Goal: Task Accomplishment & Management: Manage account settings

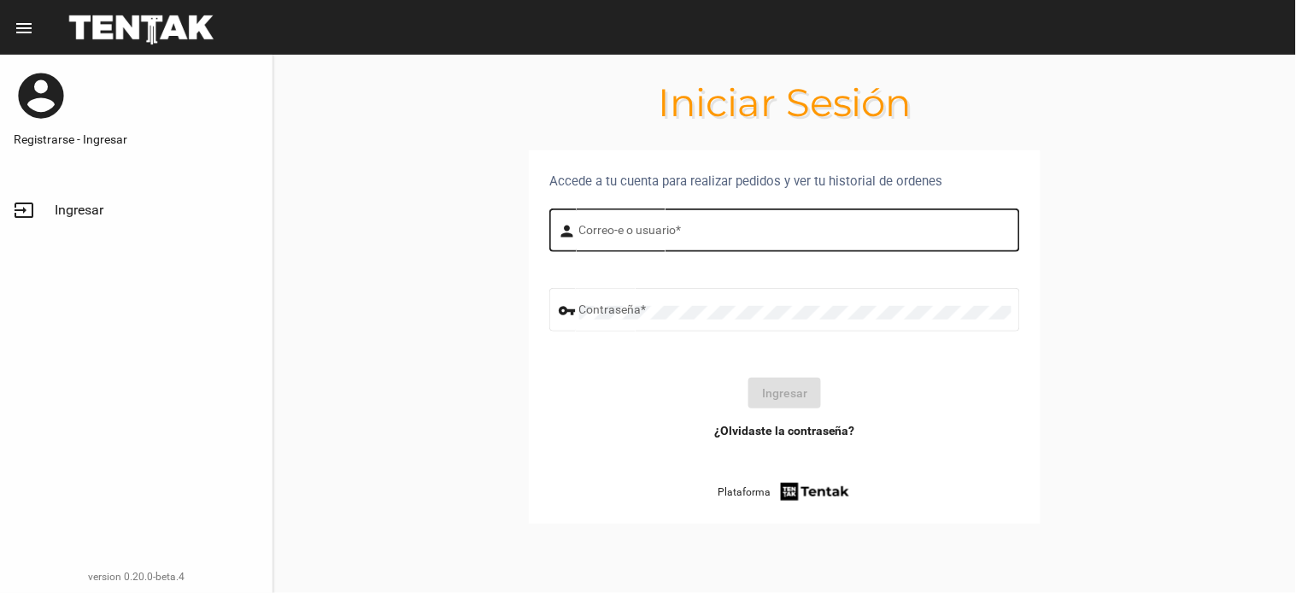
click at [649, 233] on input "Correo-e o usuario *" at bounding box center [795, 233] width 432 height 14
type input "flopyganora"
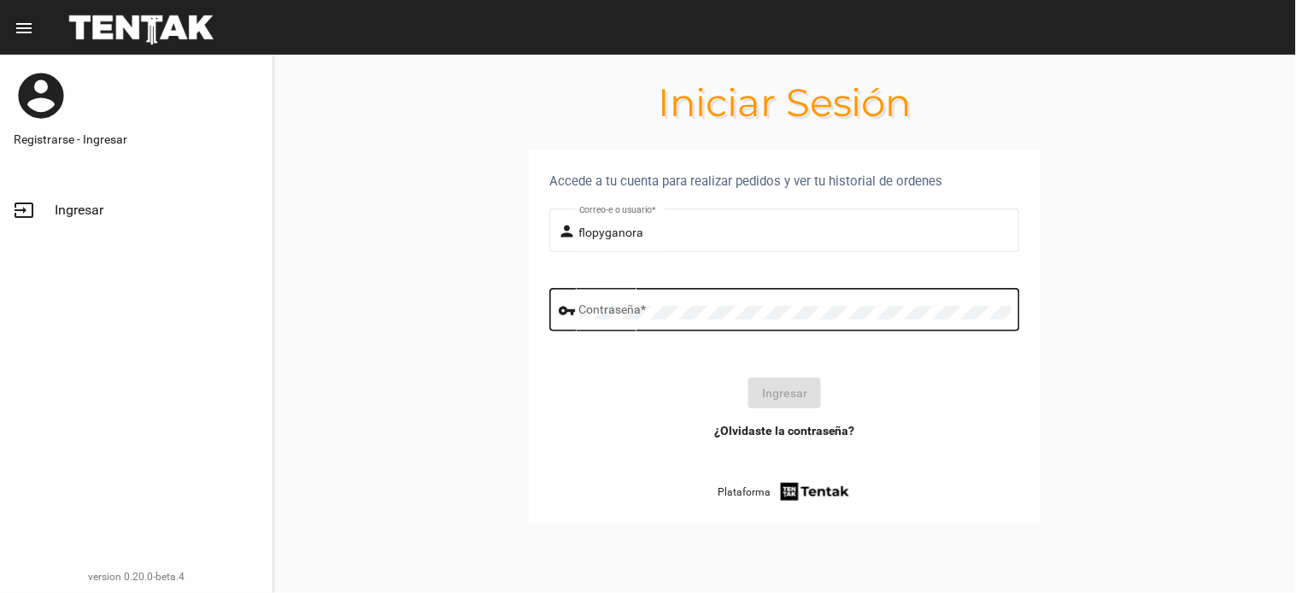
click at [636, 319] on div "Contraseña *" at bounding box center [795, 307] width 432 height 47
click button "Ingresar" at bounding box center [784, 393] width 73 height 31
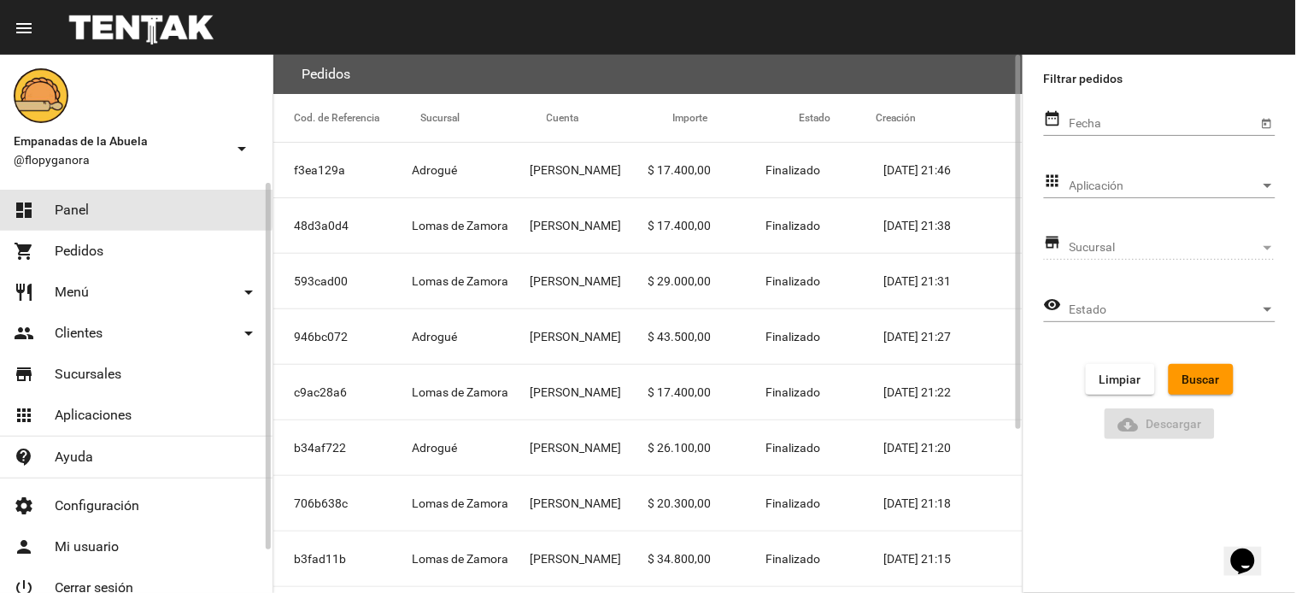
click at [91, 203] on link "dashboard Panel" at bounding box center [136, 210] width 273 height 41
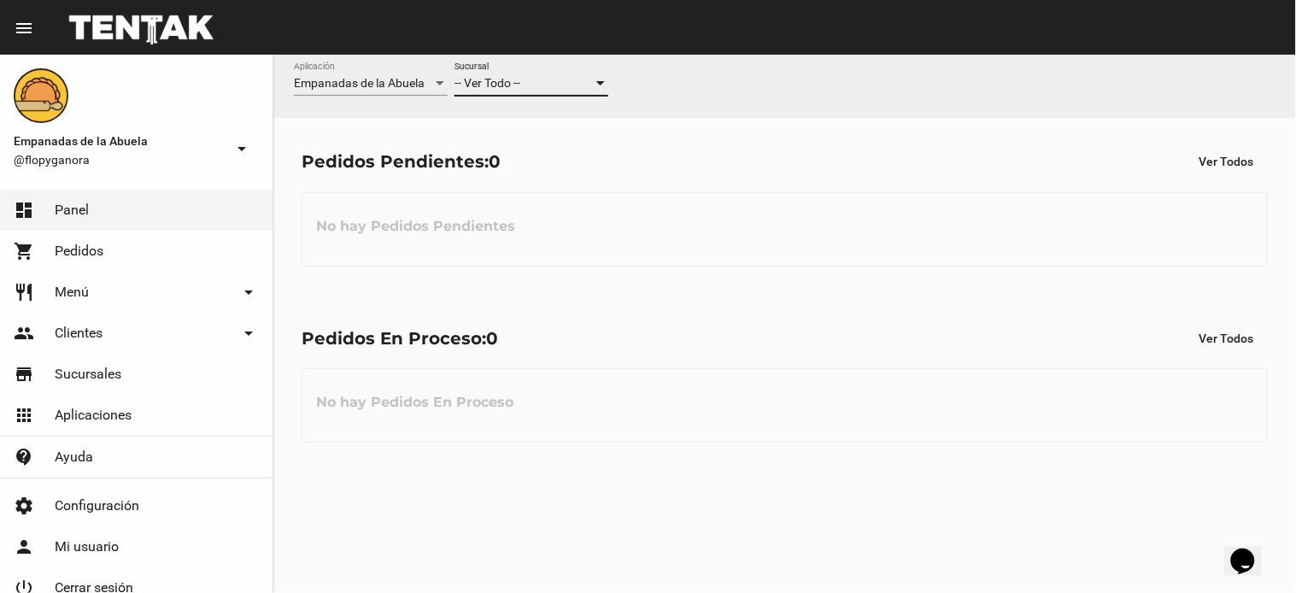
click at [491, 83] on span "-- Ver Todo --" at bounding box center [487, 83] width 66 height 14
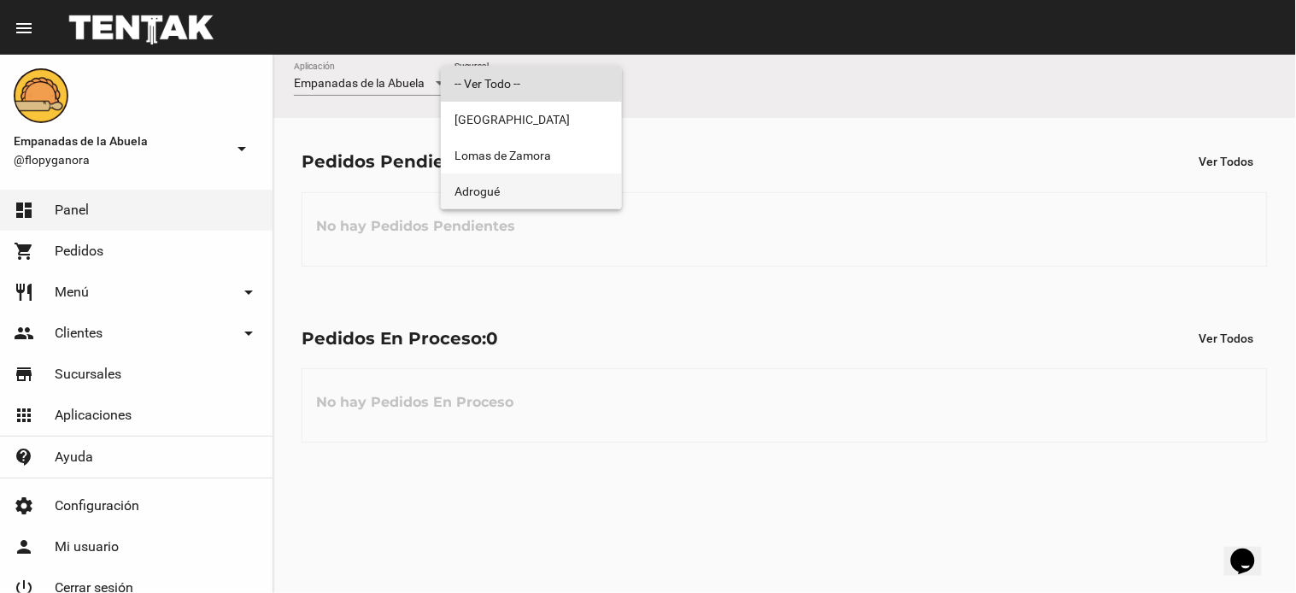
click at [509, 202] on span "Adrogué" at bounding box center [531, 191] width 154 height 36
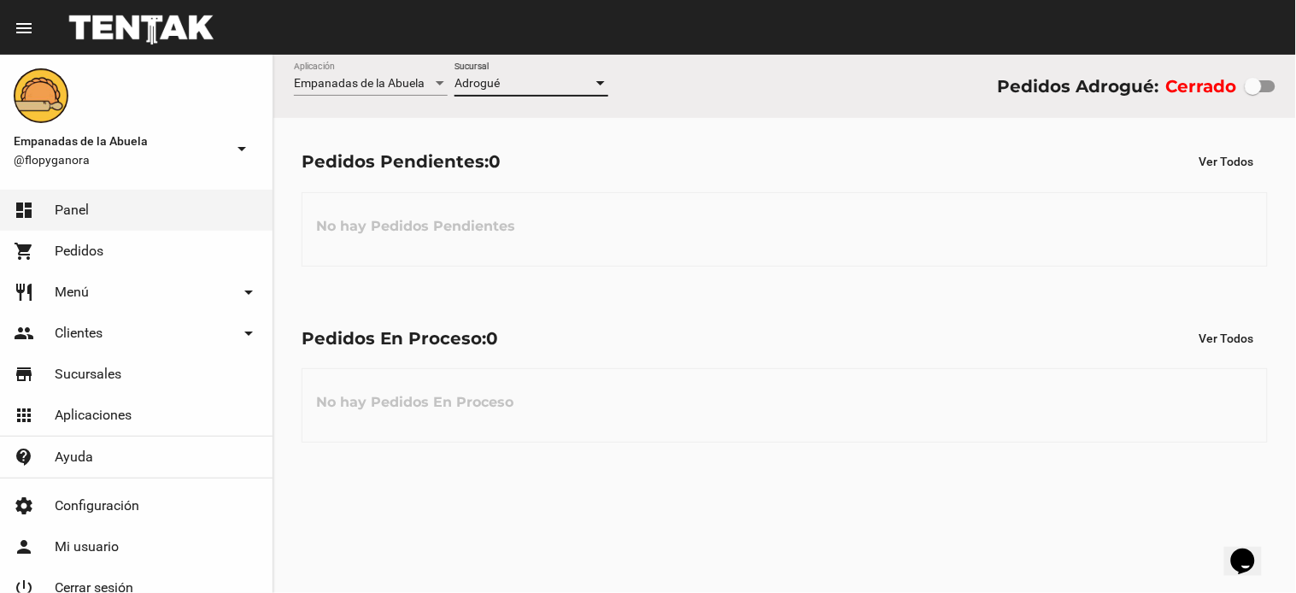
click at [1264, 91] on div at bounding box center [1260, 86] width 31 height 12
click at [1253, 92] on input "checkbox" at bounding box center [1252, 92] width 1 height 1
checkbox input "true"
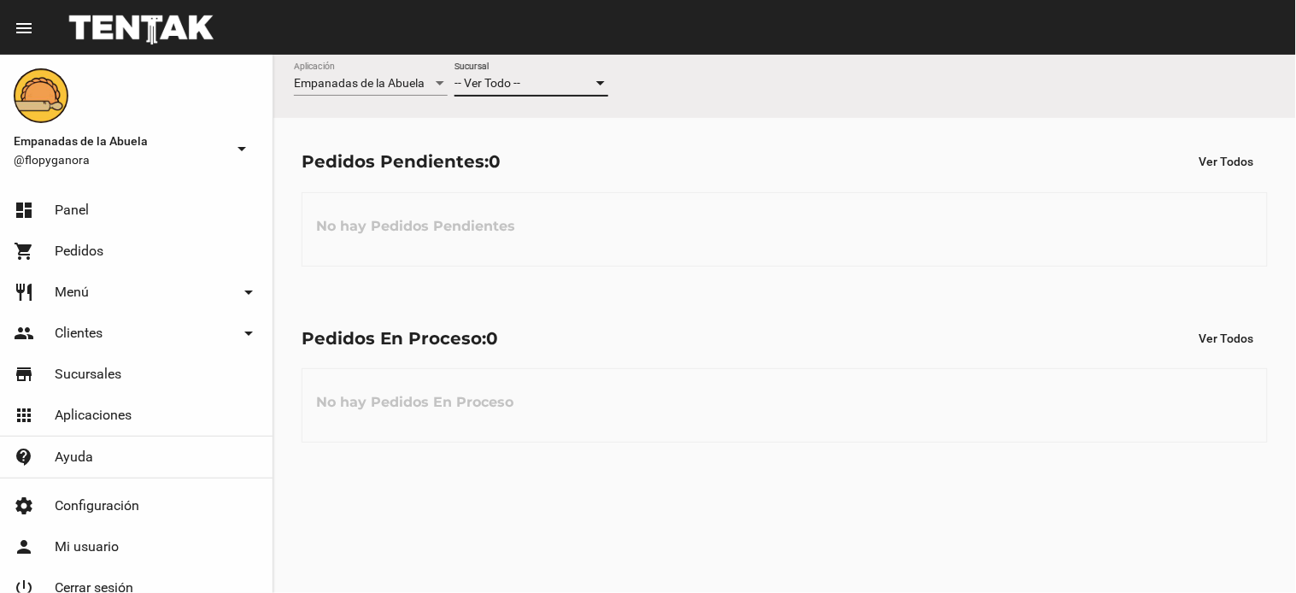
click at [539, 78] on div "-- Ver Todo --" at bounding box center [523, 84] width 138 height 14
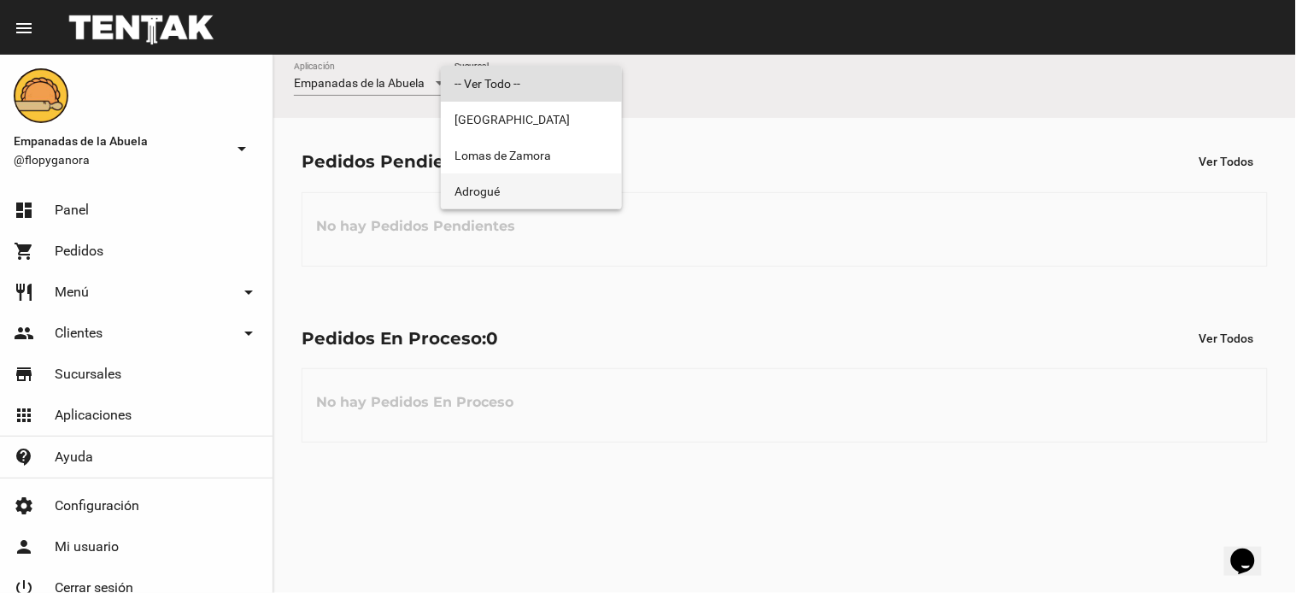
click at [523, 190] on span "Adrogué" at bounding box center [531, 191] width 154 height 36
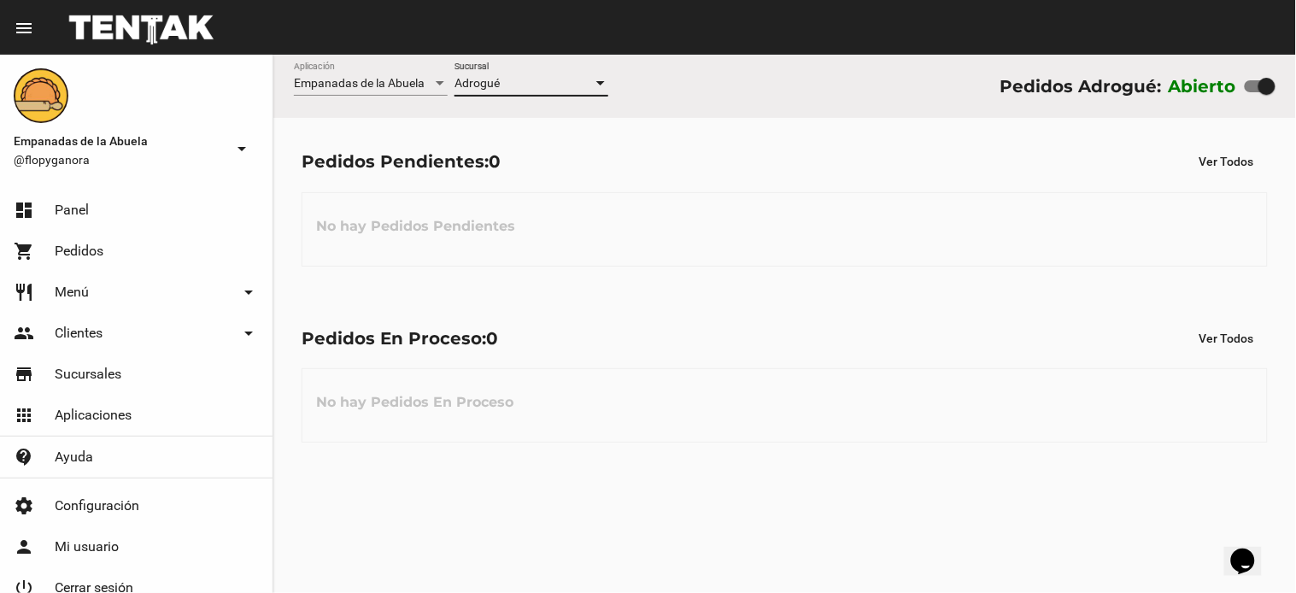
click at [806, 355] on div "Pedidos En Proceso: 0 Ver Todos No hay Pedidos En Proceso" at bounding box center [784, 383] width 1023 height 176
click at [866, 253] on div "No hay Pedidos Pendientes" at bounding box center [785, 229] width 966 height 74
click at [815, 318] on div "Pedidos En Proceso: 0 Ver Todos No hay Pedidos En Proceso" at bounding box center [784, 383] width 1023 height 176
click at [875, 240] on div "No hay Pedidos Pendientes" at bounding box center [785, 229] width 966 height 74
click at [738, 219] on div "No hay Pedidos Pendientes" at bounding box center [785, 229] width 966 height 74
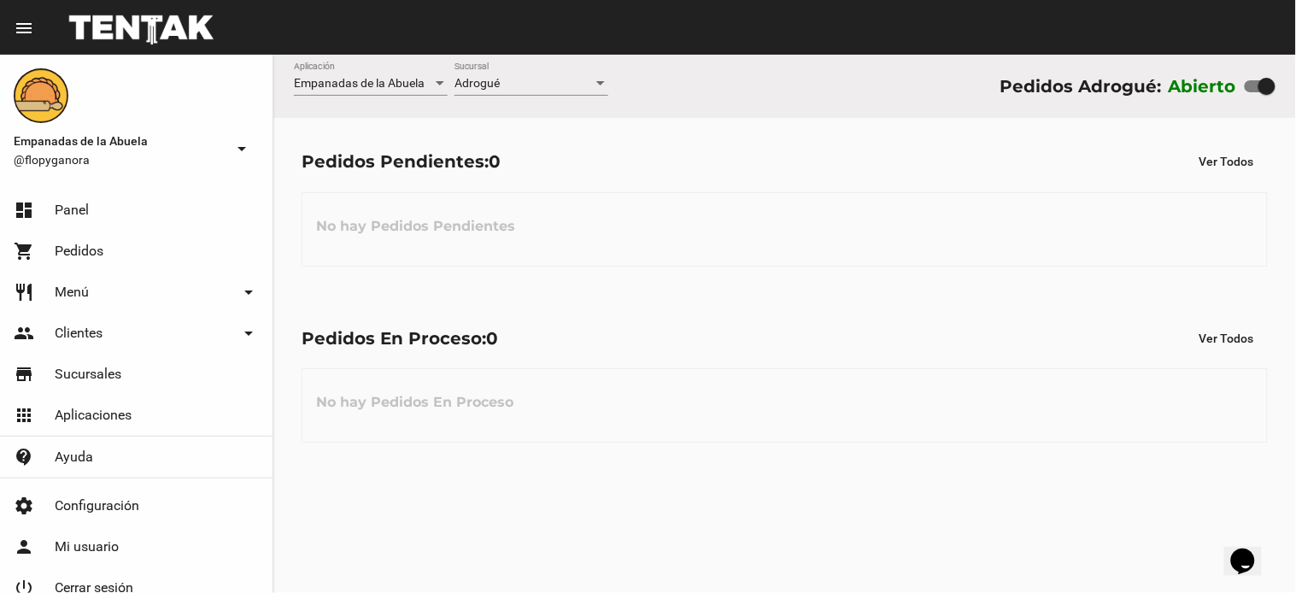
click at [671, 372] on div "No hay Pedidos En Proceso" at bounding box center [785, 405] width 966 height 74
click at [794, 188] on div "Pedidos Pendientes: 0 Ver Todos No hay Pedidos Pendientes" at bounding box center [784, 206] width 1023 height 176
click at [832, 239] on div "No hay Pedidos Pendientes" at bounding box center [785, 229] width 966 height 74
click at [911, 370] on div "No hay Pedidos En Proceso" at bounding box center [785, 405] width 966 height 74
click at [726, 285] on div "Pedidos Pendientes: 0 Ver Todos No hay Pedidos Pendientes" at bounding box center [784, 206] width 1023 height 176
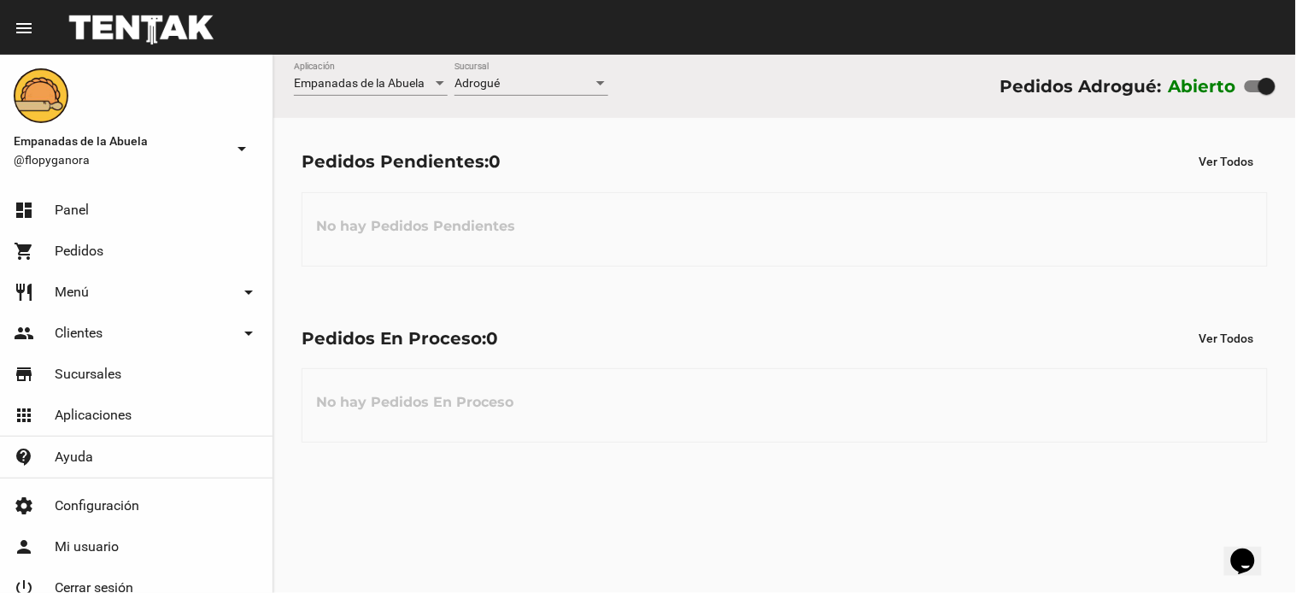
click at [677, 259] on div "No hay Pedidos Pendientes" at bounding box center [785, 229] width 966 height 74
click at [754, 239] on div "No hay Pedidos Pendientes" at bounding box center [785, 229] width 966 height 74
click at [504, 90] on div "Adrogué" at bounding box center [523, 84] width 138 height 14
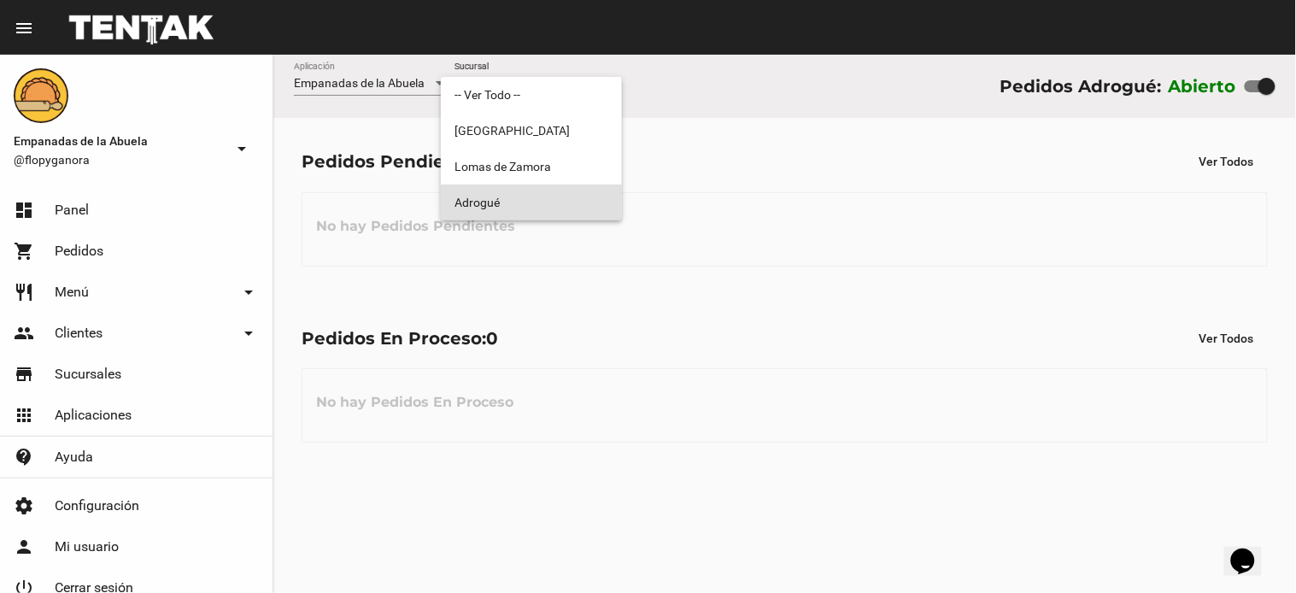
click at [487, 214] on span "Adrogué" at bounding box center [531, 203] width 154 height 36
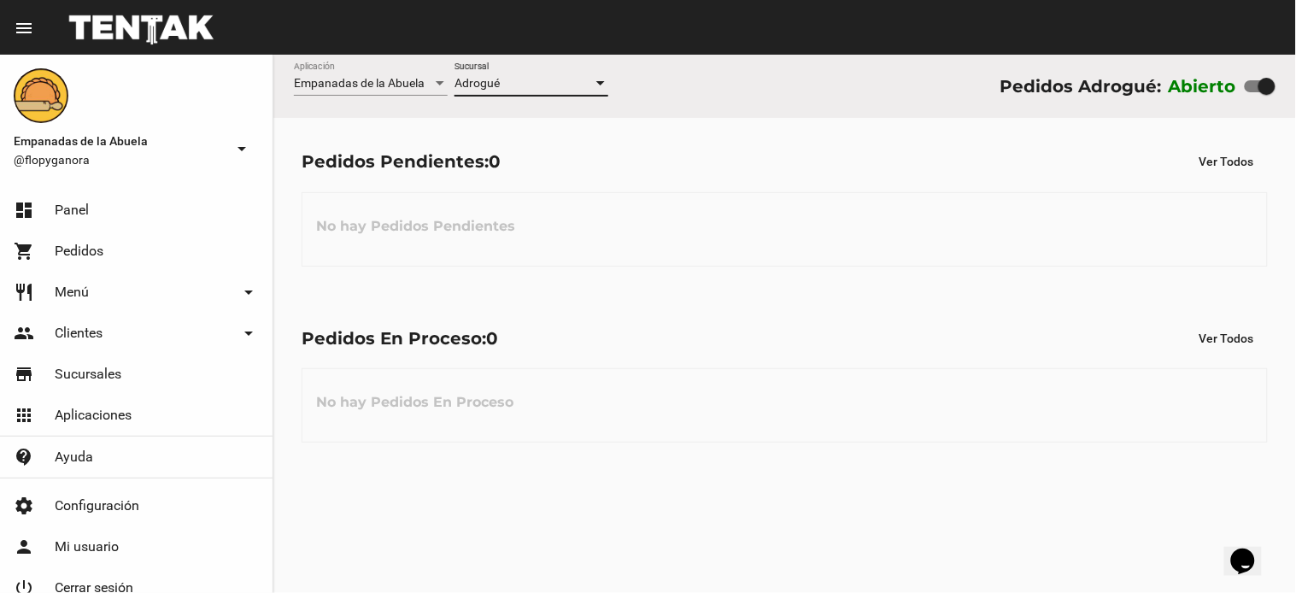
click at [451, 592] on html "menu Resumen Empanadas de la Abuela @flopyganora arrow_drop_down dashboard Pane…" at bounding box center [648, 296] width 1296 height 593
click at [502, 550] on div "Empanadas de la Abuela Aplicación Adrogué Sucursal Pedidos Adrogué: Abierto Ped…" at bounding box center [784, 324] width 1023 height 538
click at [525, 86] on div "-- Ver Todo --" at bounding box center [523, 84] width 138 height 14
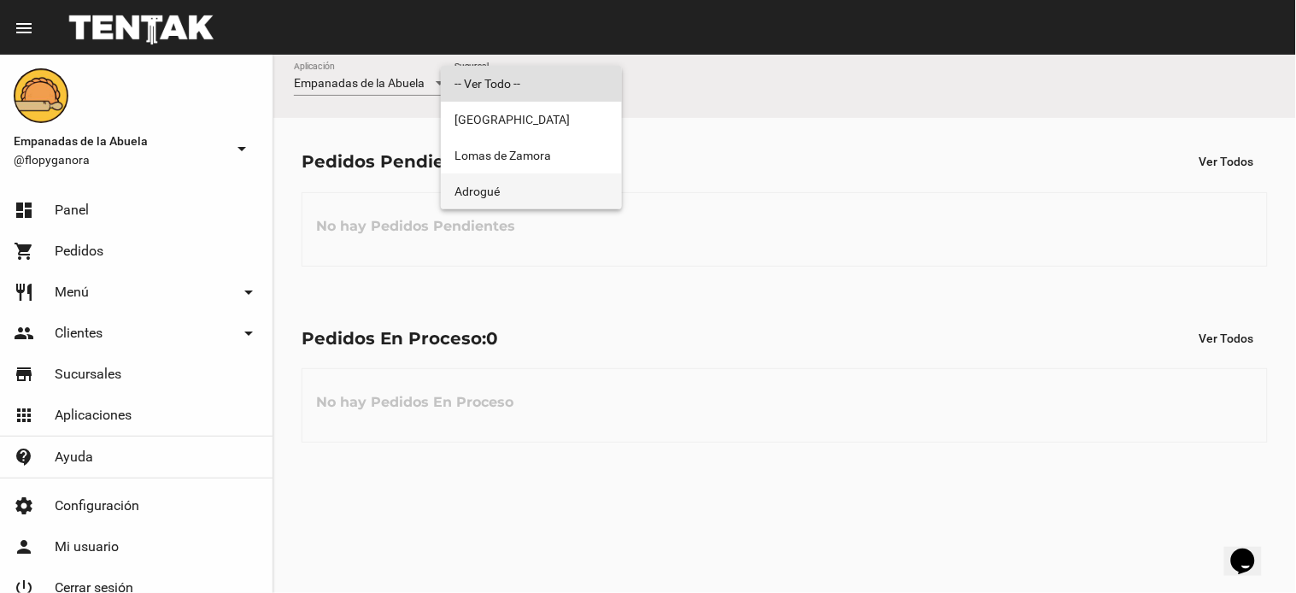
click at [496, 203] on span "Adrogué" at bounding box center [531, 191] width 154 height 36
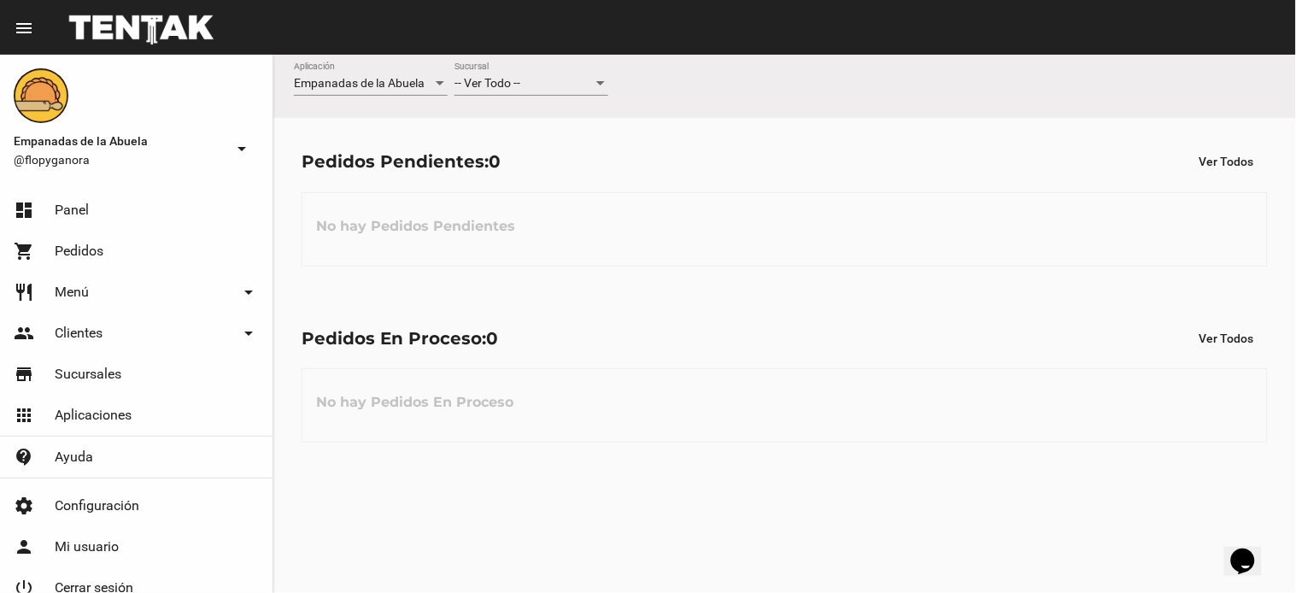
click at [465, 89] on span "-- Ver Todo --" at bounding box center [487, 83] width 66 height 14
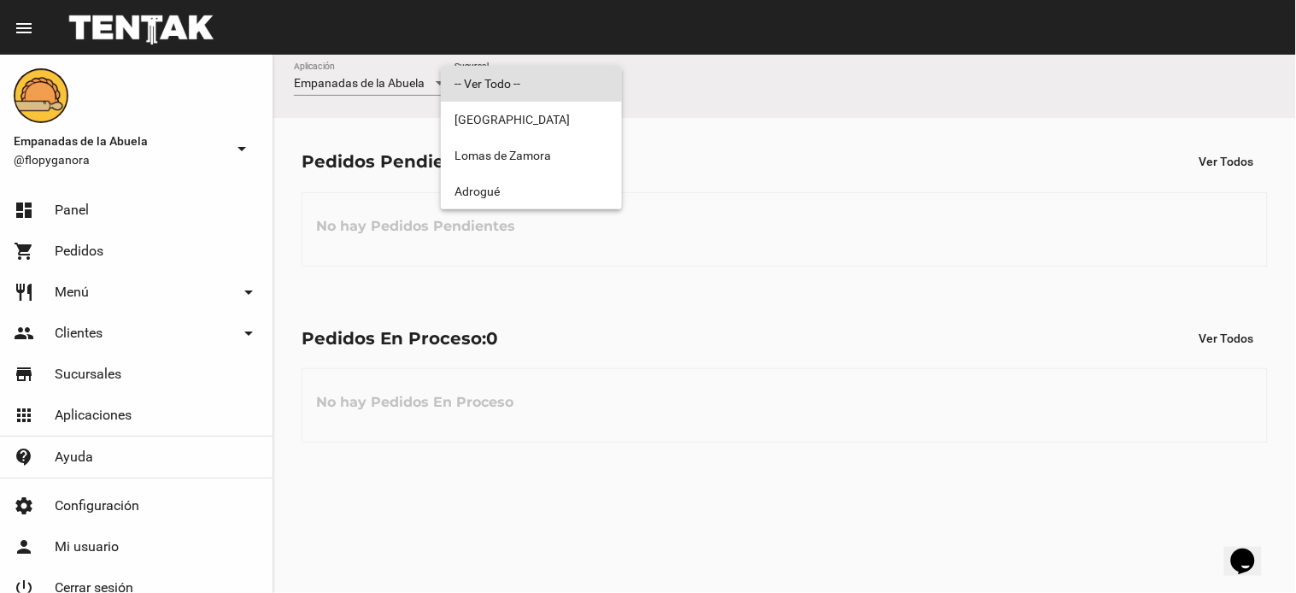
click at [511, 214] on div at bounding box center [648, 296] width 1296 height 593
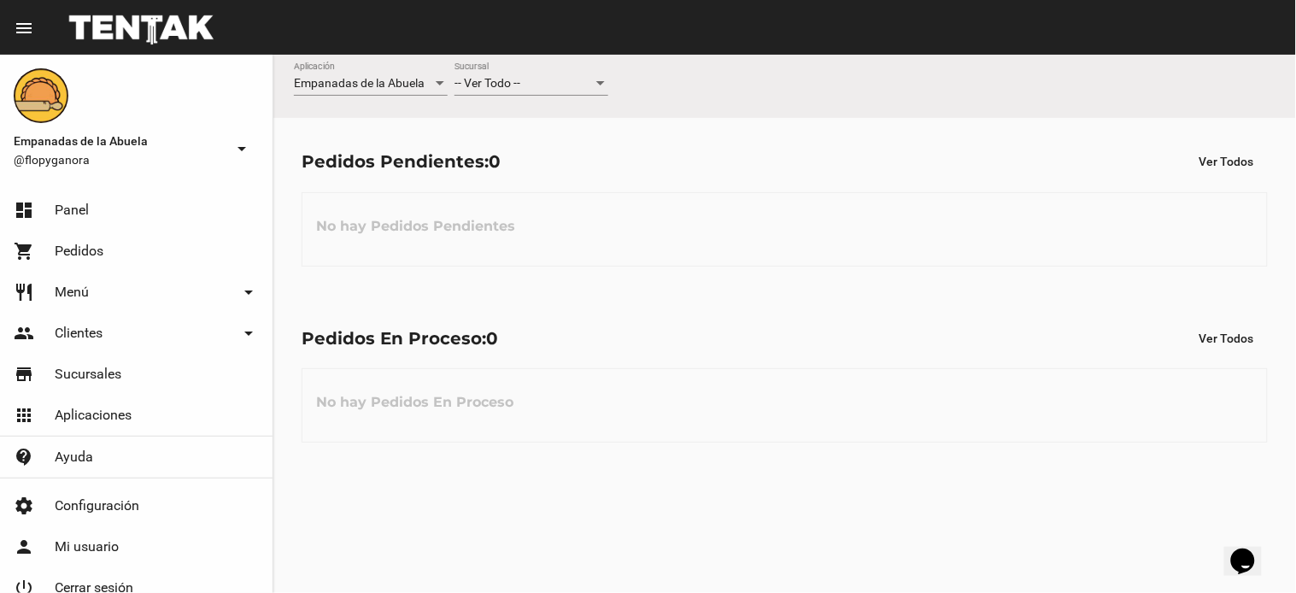
click at [506, 198] on div "No hay Pedidos Pendientes" at bounding box center [785, 229] width 966 height 74
click at [519, 87] on span "-- Ver Todo --" at bounding box center [487, 83] width 66 height 14
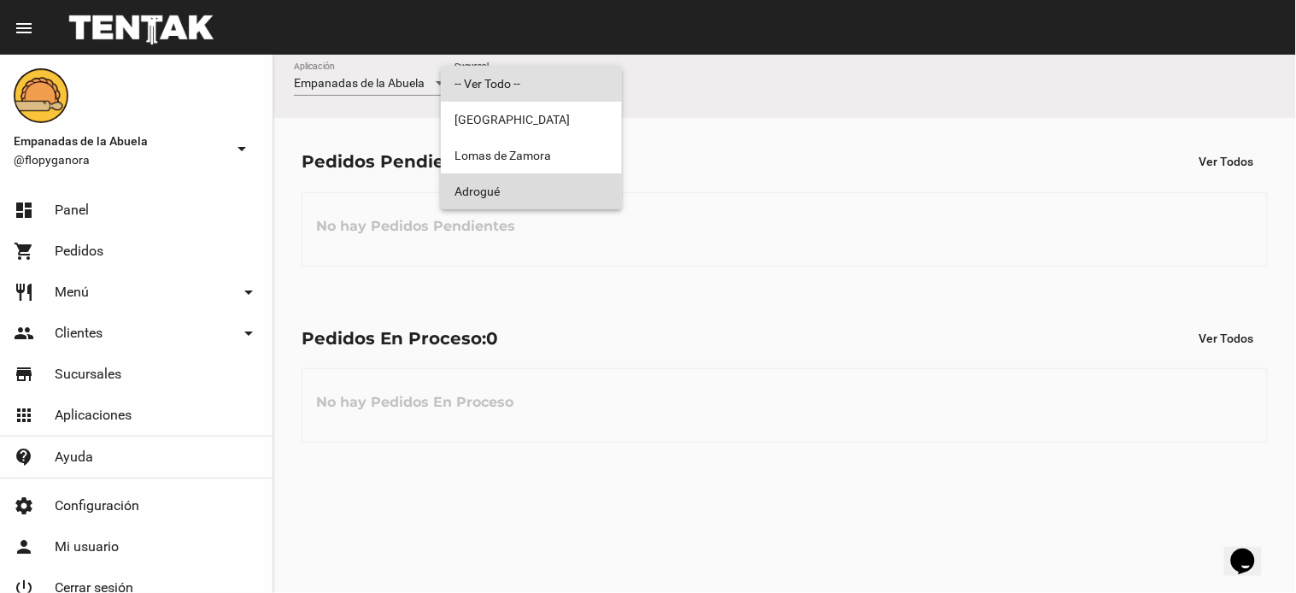
click at [530, 191] on span "Adrogué" at bounding box center [531, 191] width 154 height 36
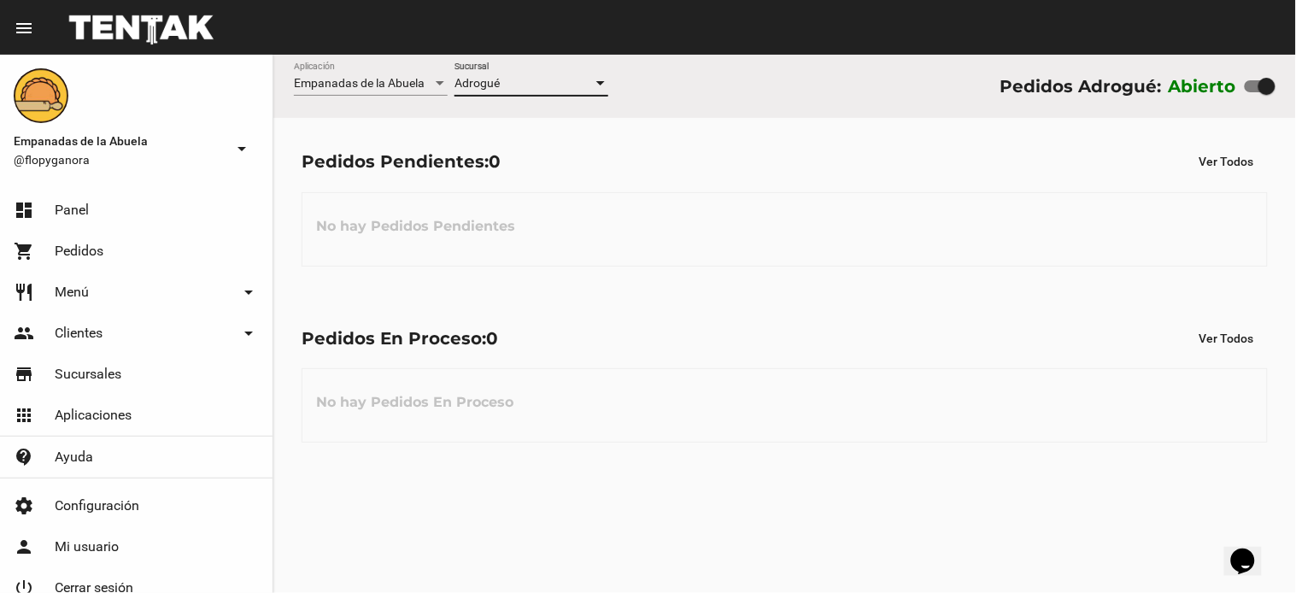
click at [800, 242] on div "No hay Pedidos Pendientes" at bounding box center [785, 229] width 966 height 74
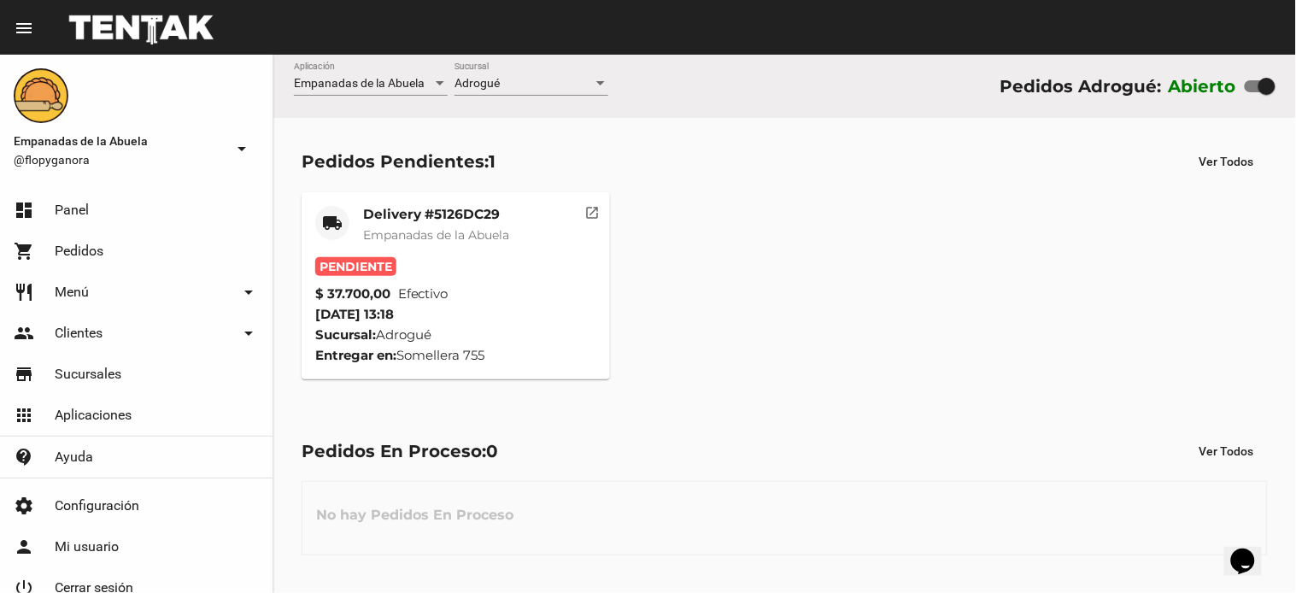
click at [453, 201] on mat-card "local_shipping Delivery #5126DC29 Empanadas de la Abuela Pendiente $ 37.700,00 …" at bounding box center [456, 285] width 308 height 187
click at [461, 219] on mat-card-title "Delivery #5126DC29" at bounding box center [436, 214] width 146 height 17
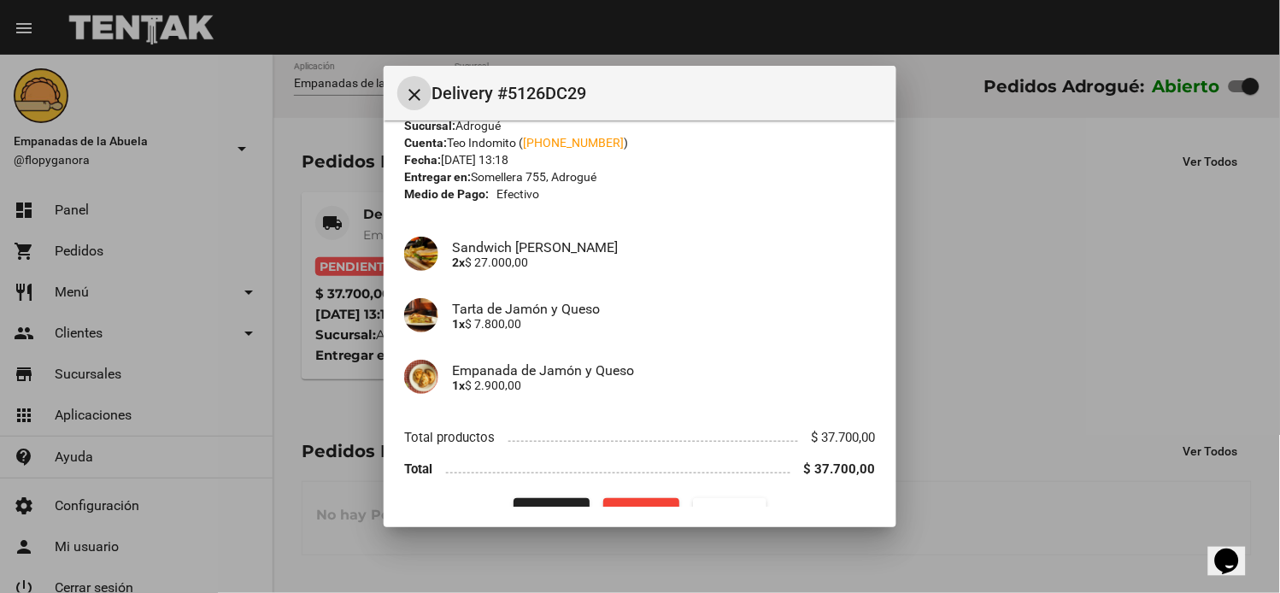
scroll to position [77, 0]
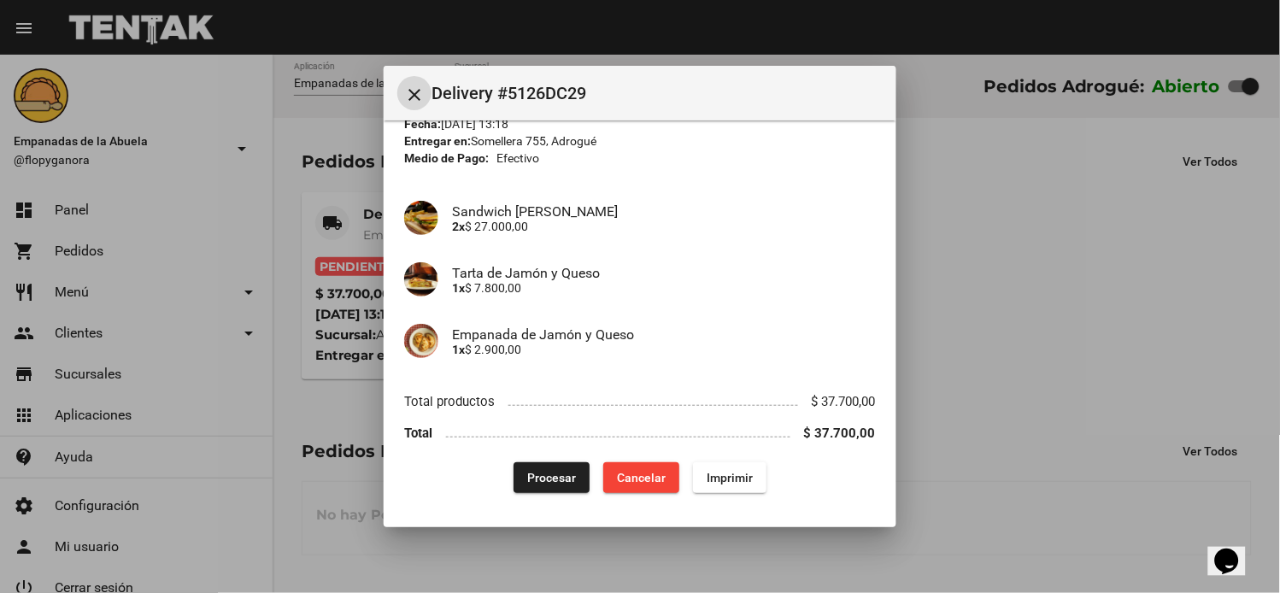
click at [714, 482] on span "Imprimir" at bounding box center [729, 478] width 46 height 14
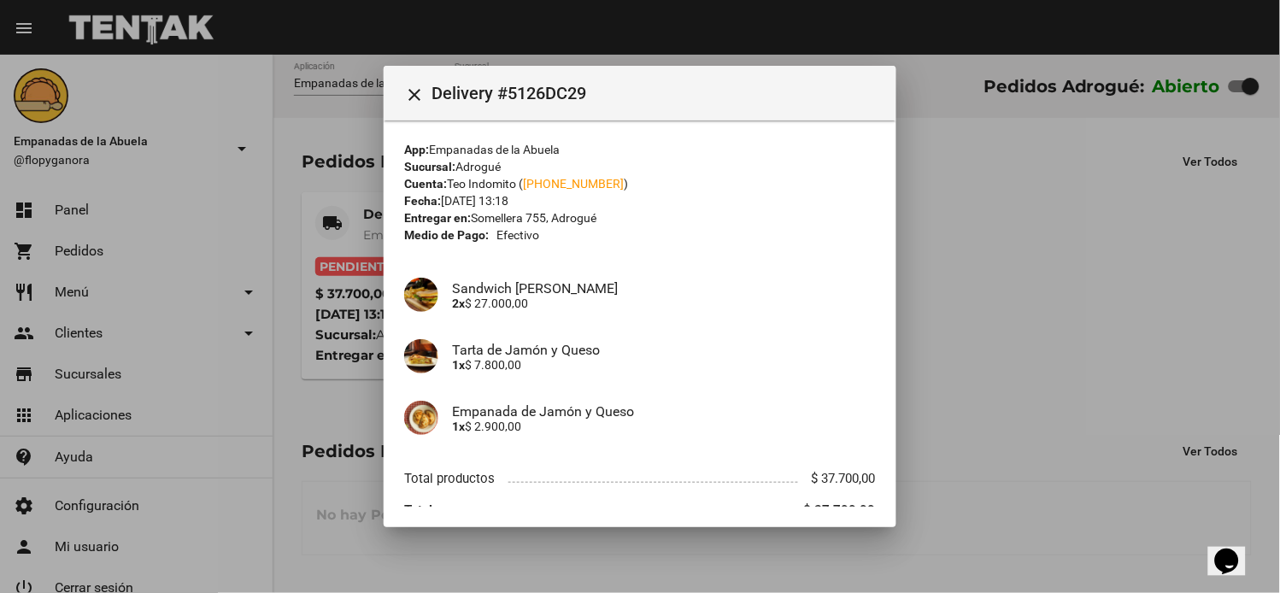
scroll to position [77, 0]
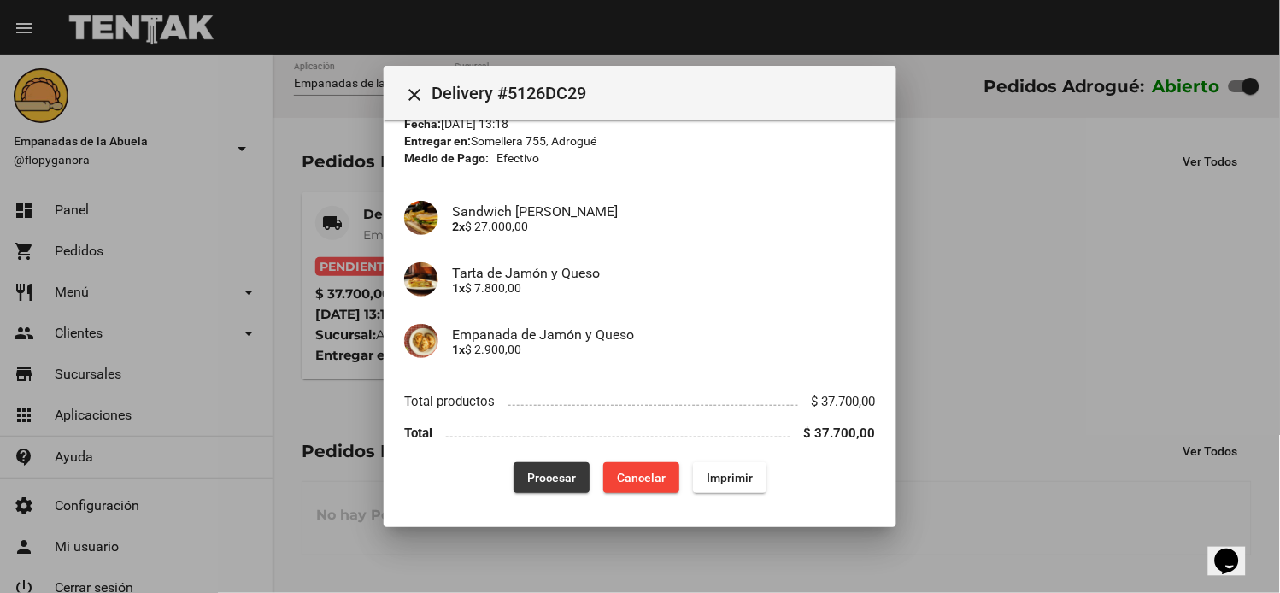
click at [542, 476] on span "Procesar" at bounding box center [551, 478] width 49 height 14
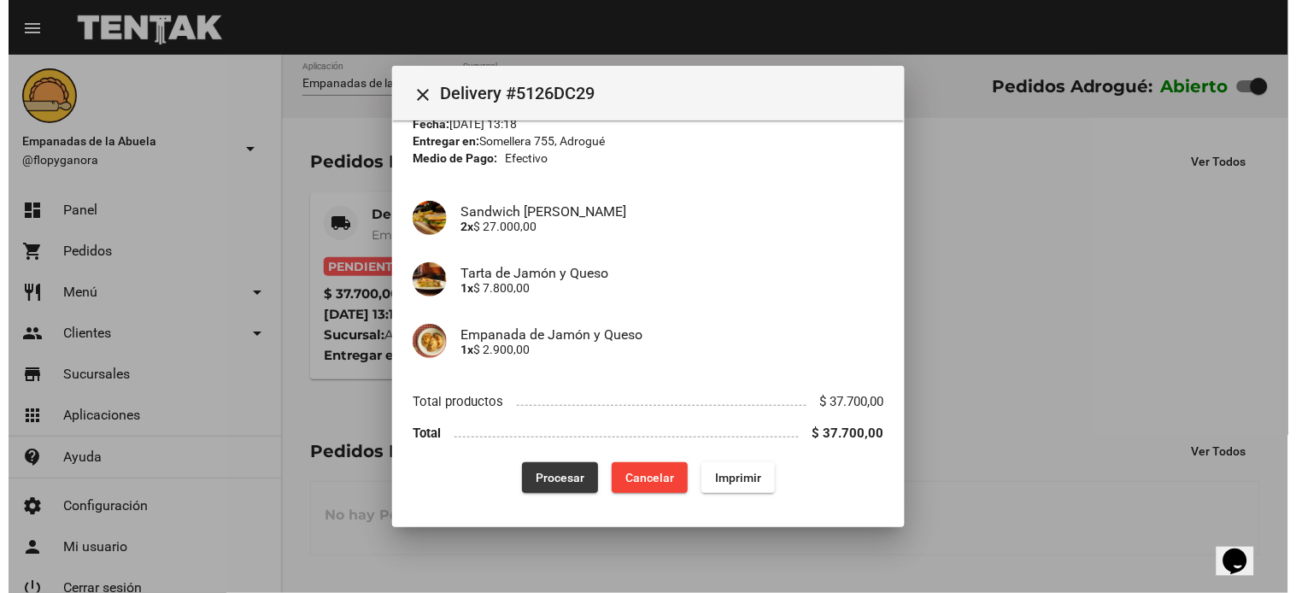
scroll to position [0, 0]
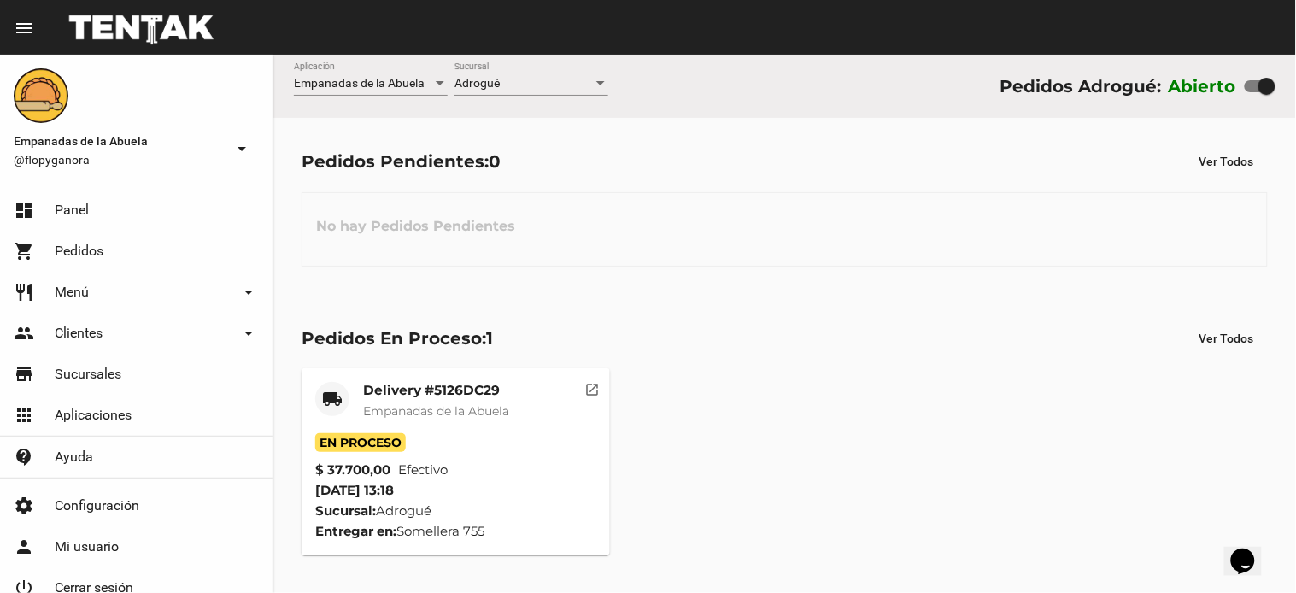
click at [818, 323] on div "Pedidos En Proceso: 1 Ver Todos" at bounding box center [785, 338] width 966 height 31
click at [499, 79] on span "-- Ver Todo --" at bounding box center [487, 83] width 66 height 14
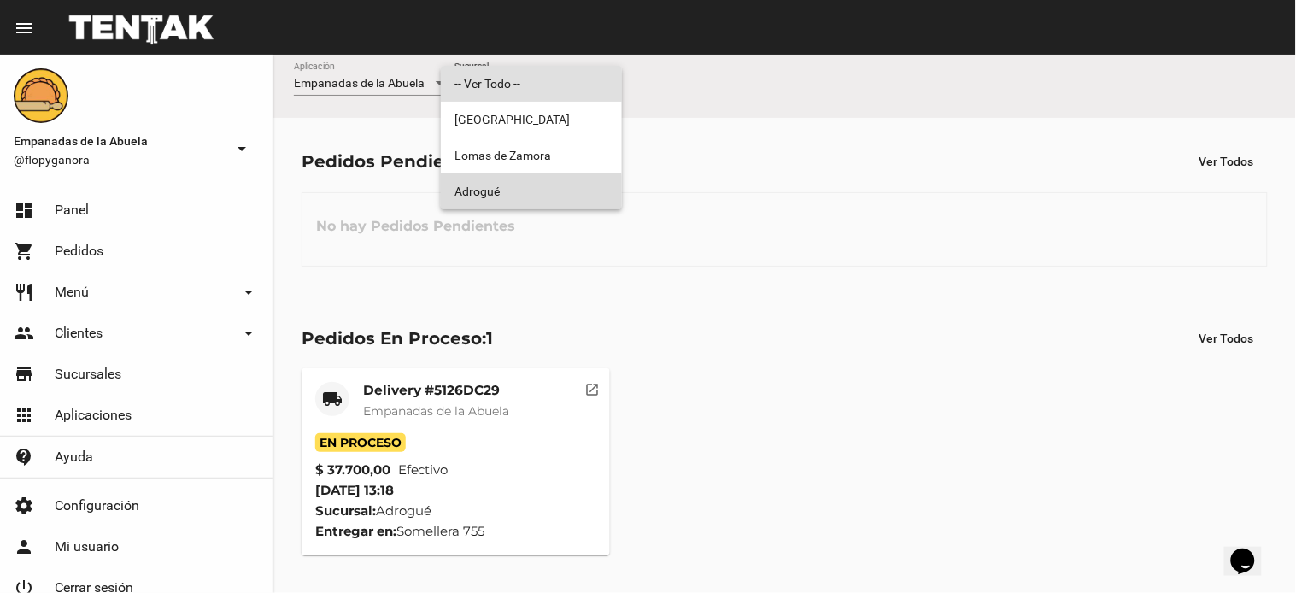
click at [496, 195] on span "Adrogué" at bounding box center [531, 191] width 154 height 36
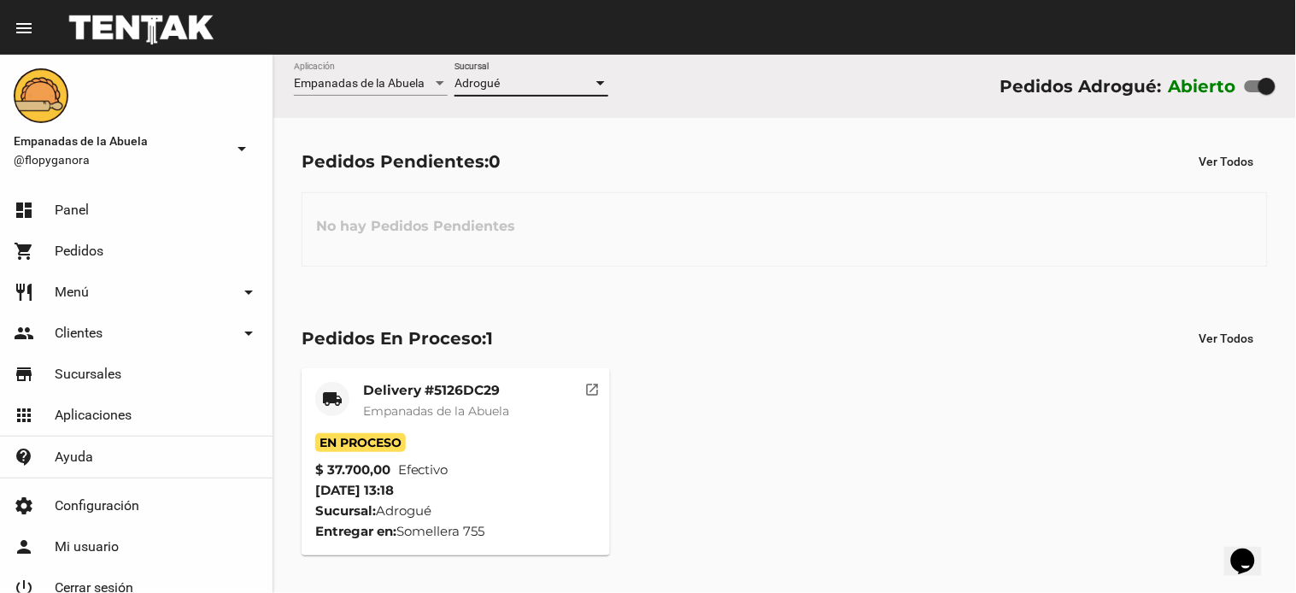
click at [792, 427] on div "local_shipping Delivery #5126DC29 Empanadas de la Abuela En Proceso $ 37.700,00…" at bounding box center [785, 461] width 982 height 202
click at [718, 226] on div "No hay Pedidos Pendientes" at bounding box center [785, 229] width 966 height 74
click at [629, 271] on div "Pedidos Pendientes: 0 Ver Todos No hay Pedidos Pendientes" at bounding box center [784, 206] width 1023 height 176
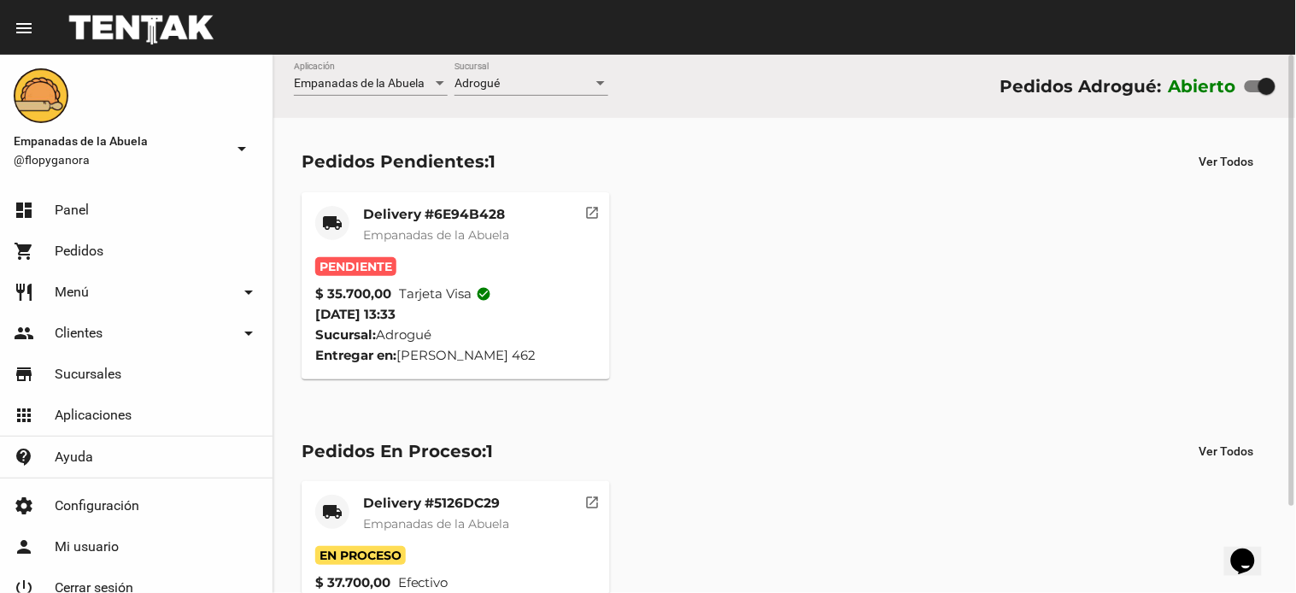
click at [425, 210] on mat-card-title "Delivery #6E94B428" at bounding box center [436, 214] width 146 height 17
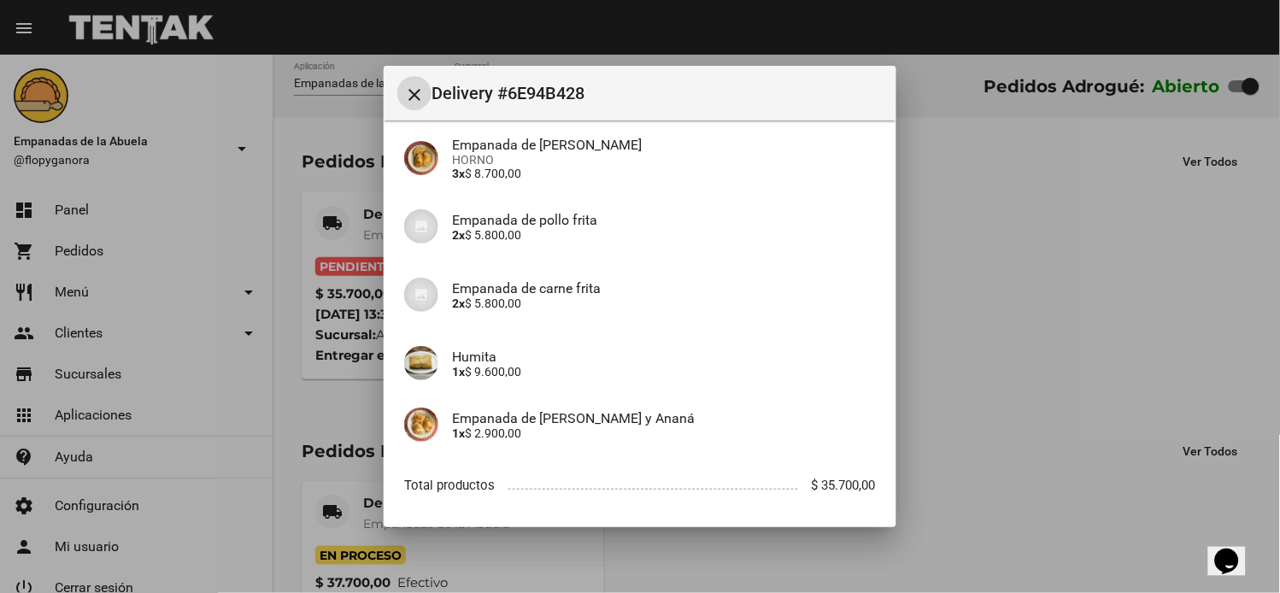
scroll to position [288, 0]
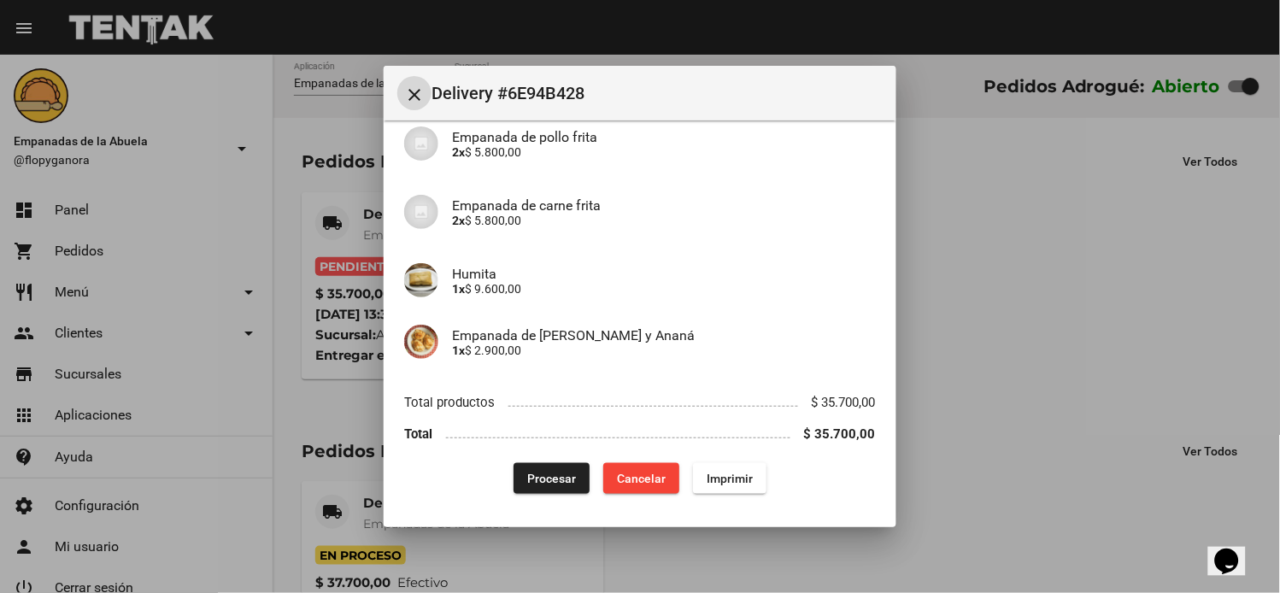
click at [737, 478] on span "Imprimir" at bounding box center [729, 479] width 46 height 14
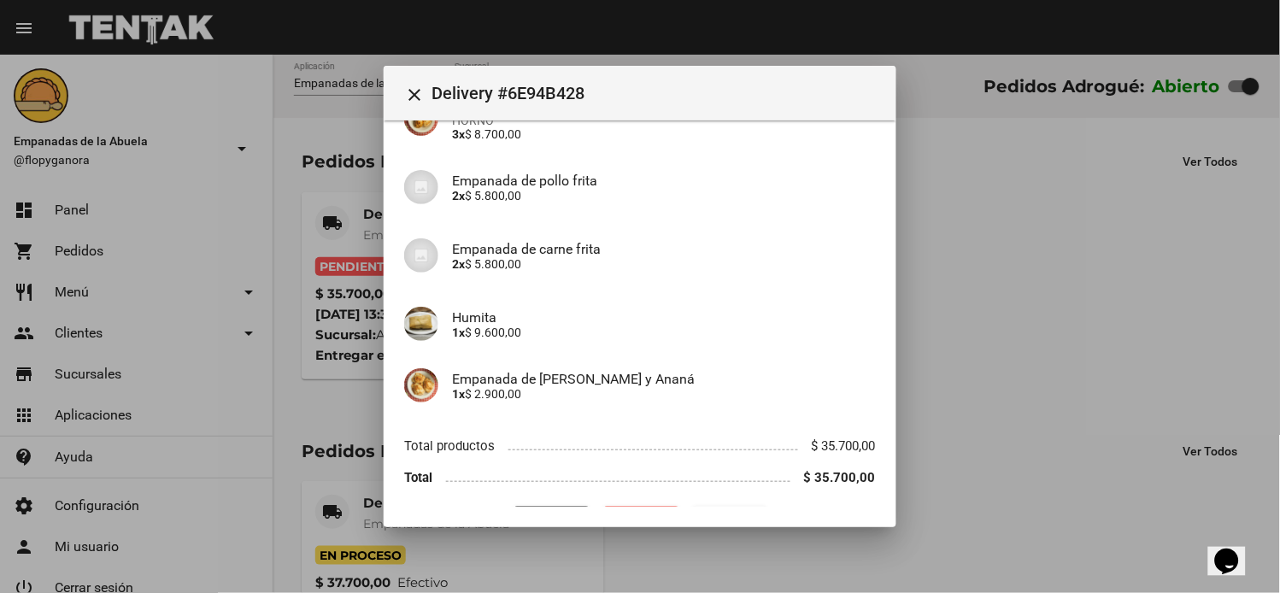
scroll to position [288, 0]
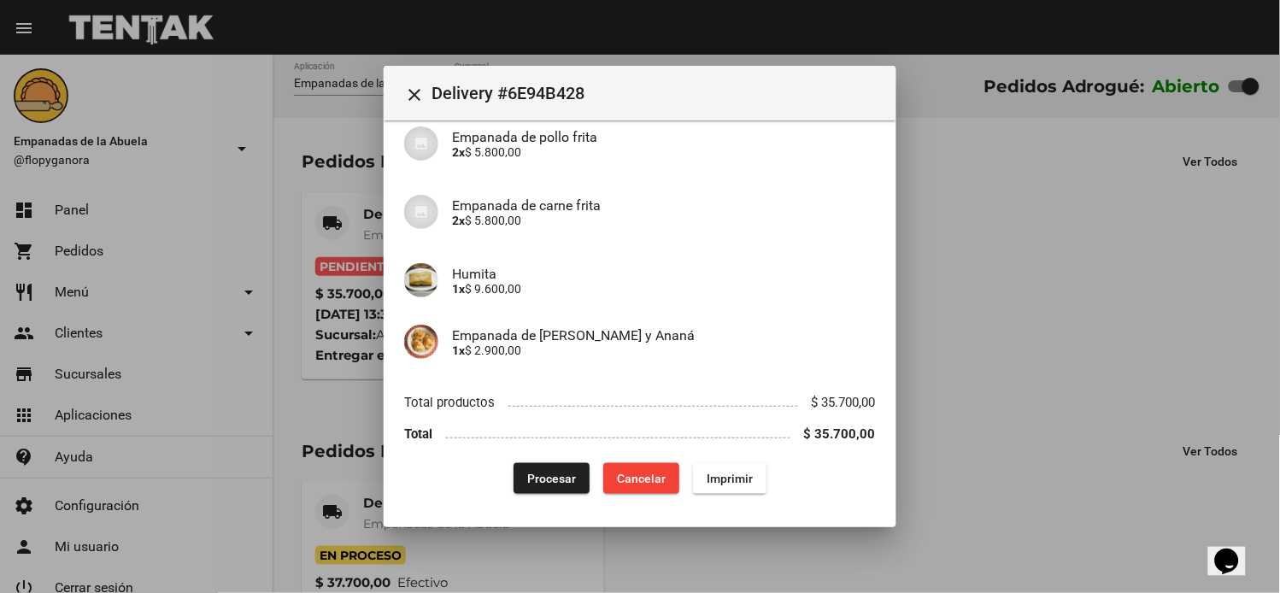
click at [531, 484] on span "Procesar" at bounding box center [551, 479] width 49 height 14
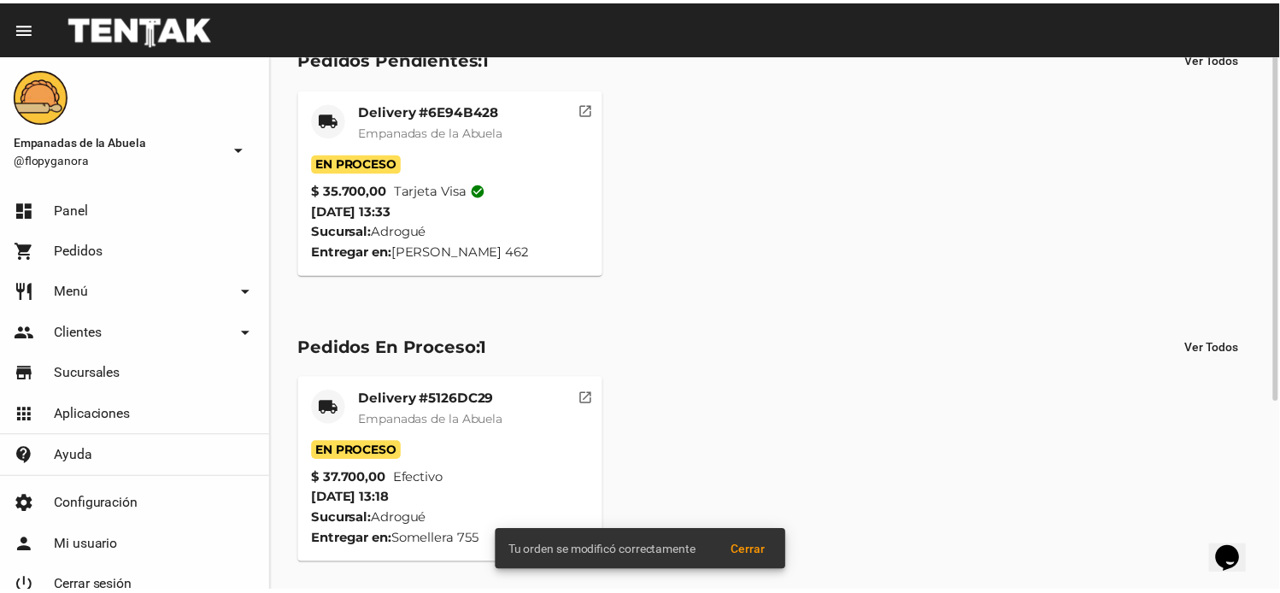
scroll to position [0, 0]
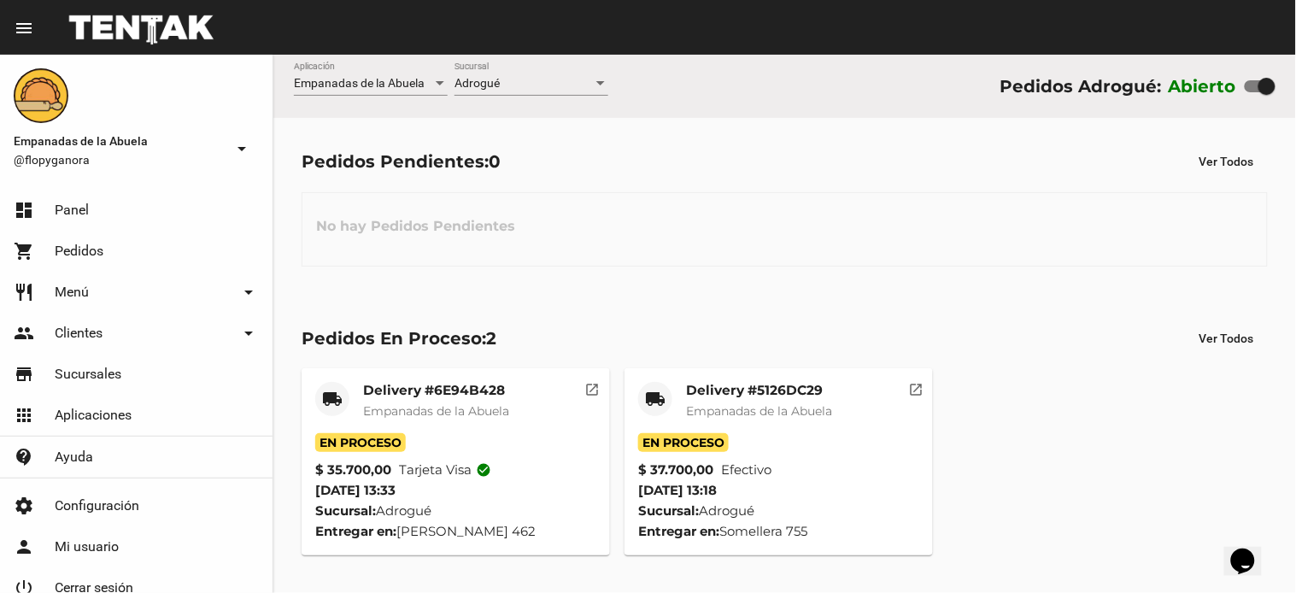
click at [752, 390] on mat-card-title "Delivery #5126DC29" at bounding box center [759, 390] width 146 height 17
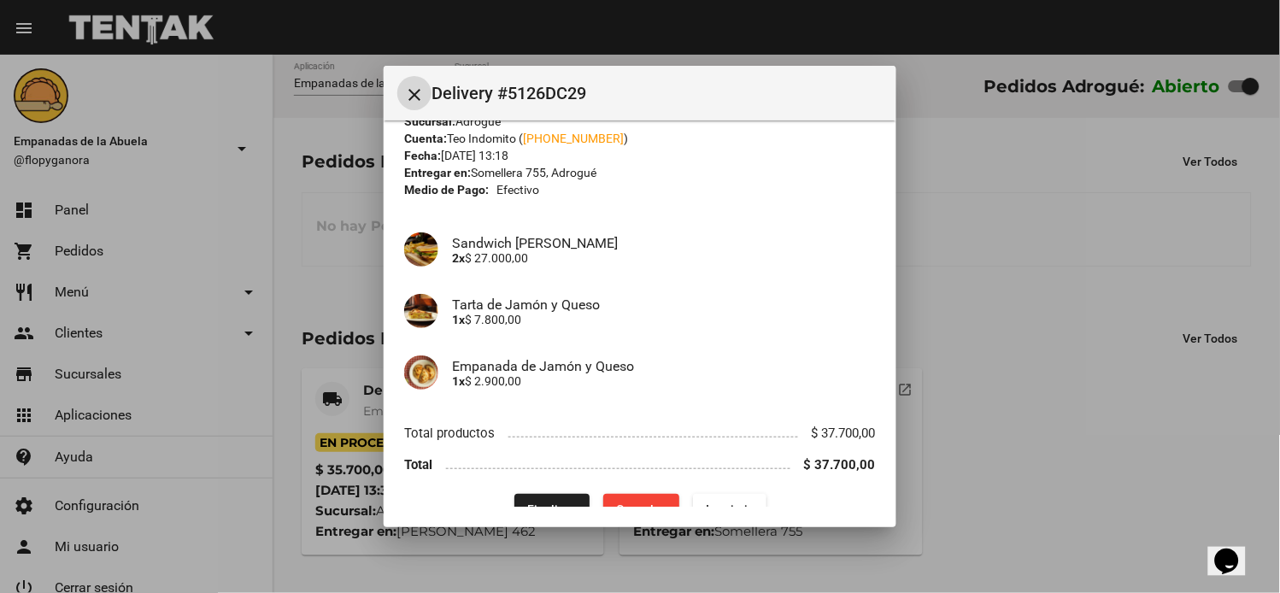
scroll to position [77, 0]
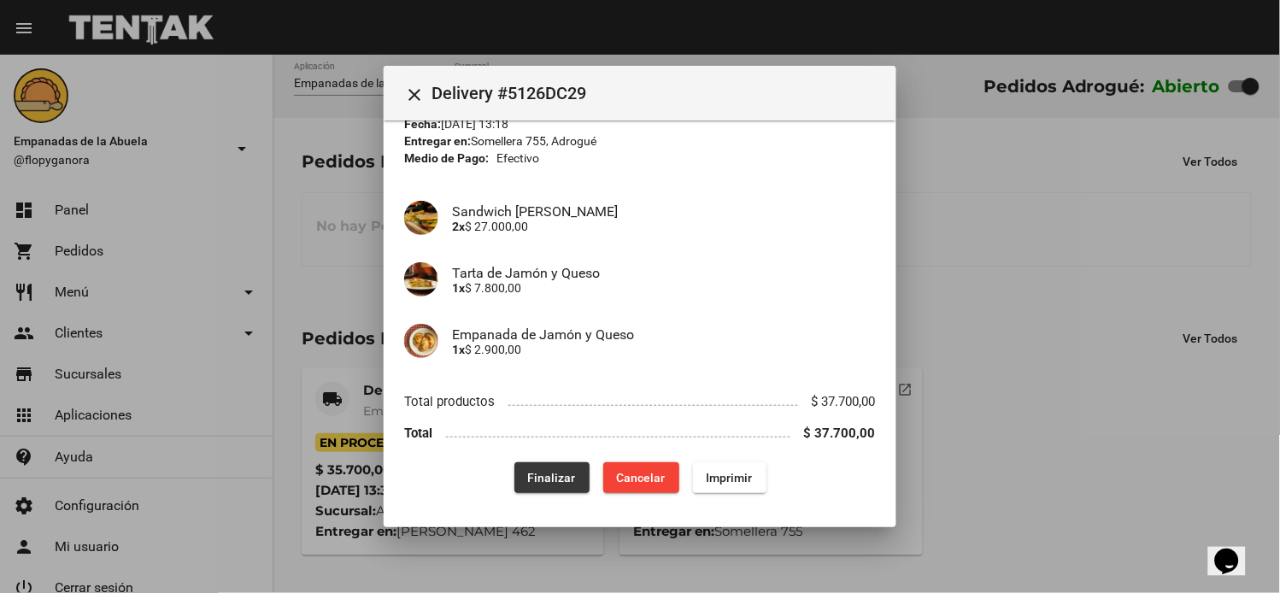
click at [551, 477] on span "Finalizar" at bounding box center [552, 478] width 48 height 14
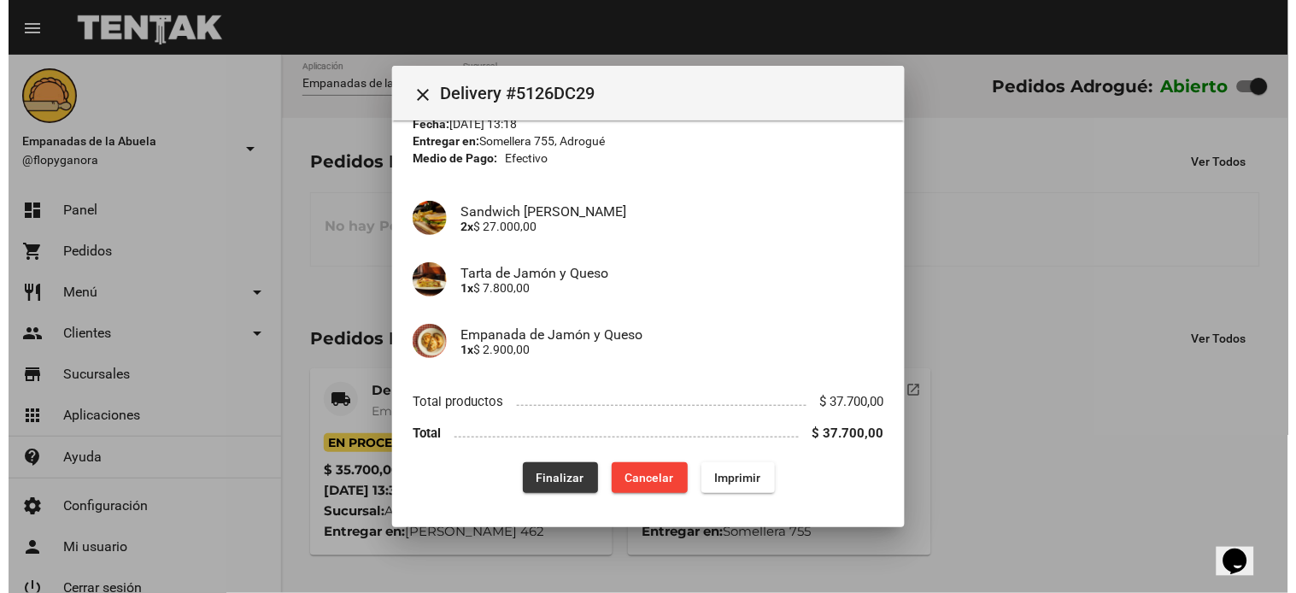
scroll to position [0, 0]
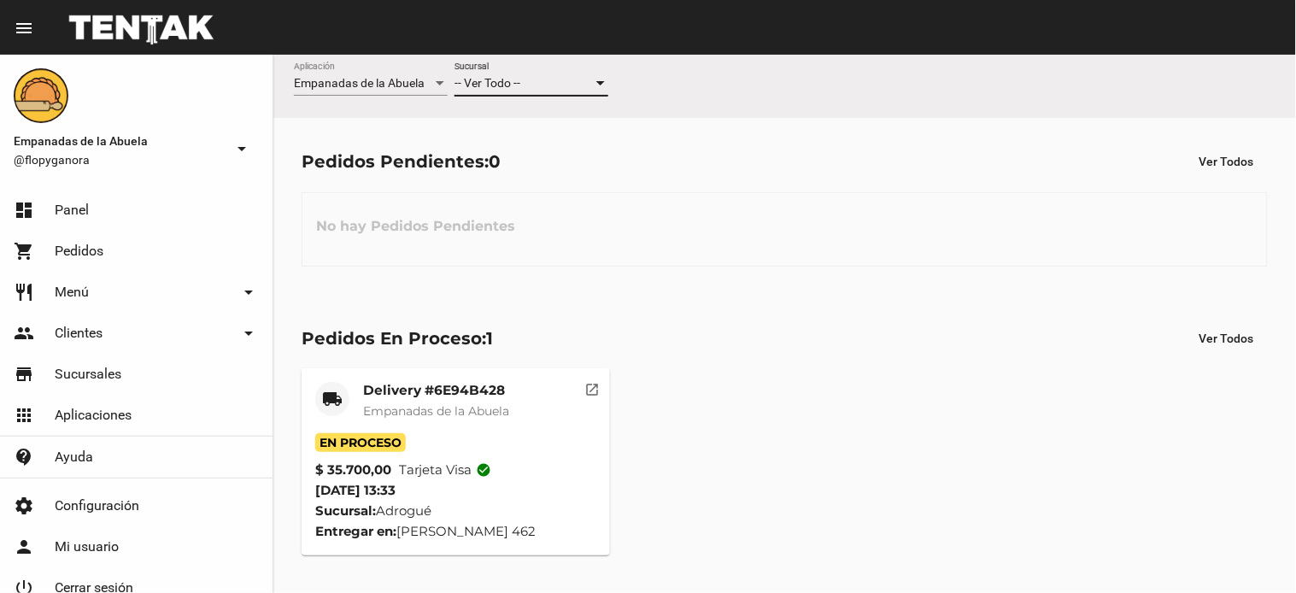
click at [520, 87] on span "-- Ver Todo --" at bounding box center [487, 83] width 66 height 14
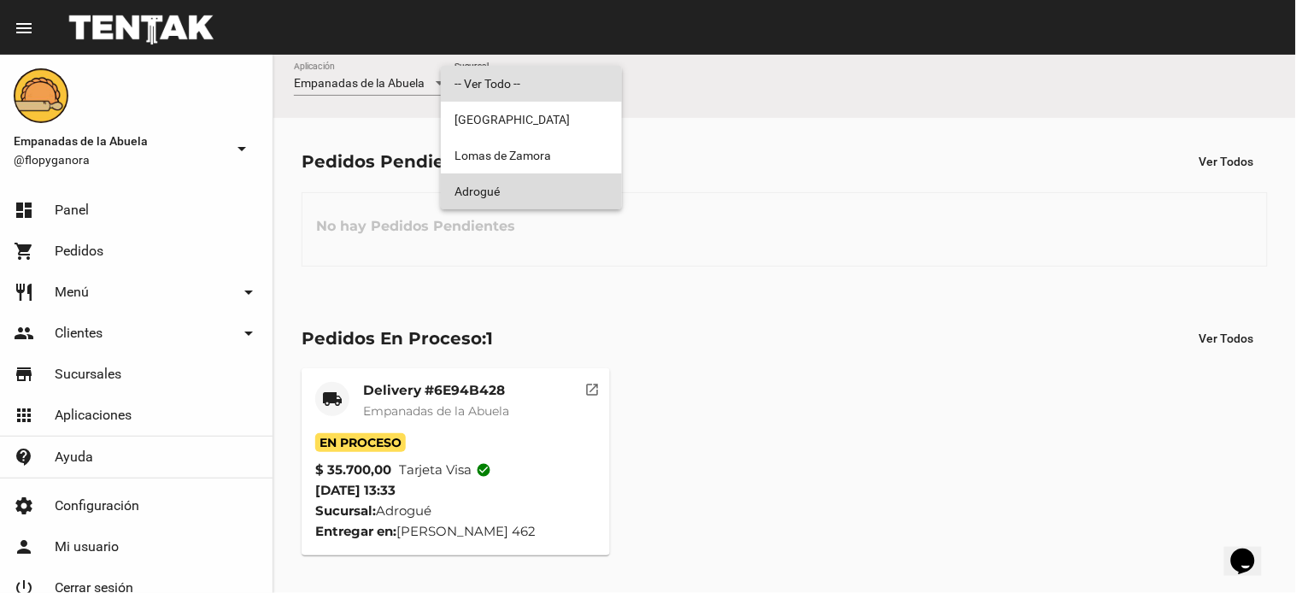
click at [519, 188] on span "Adrogué" at bounding box center [531, 191] width 154 height 36
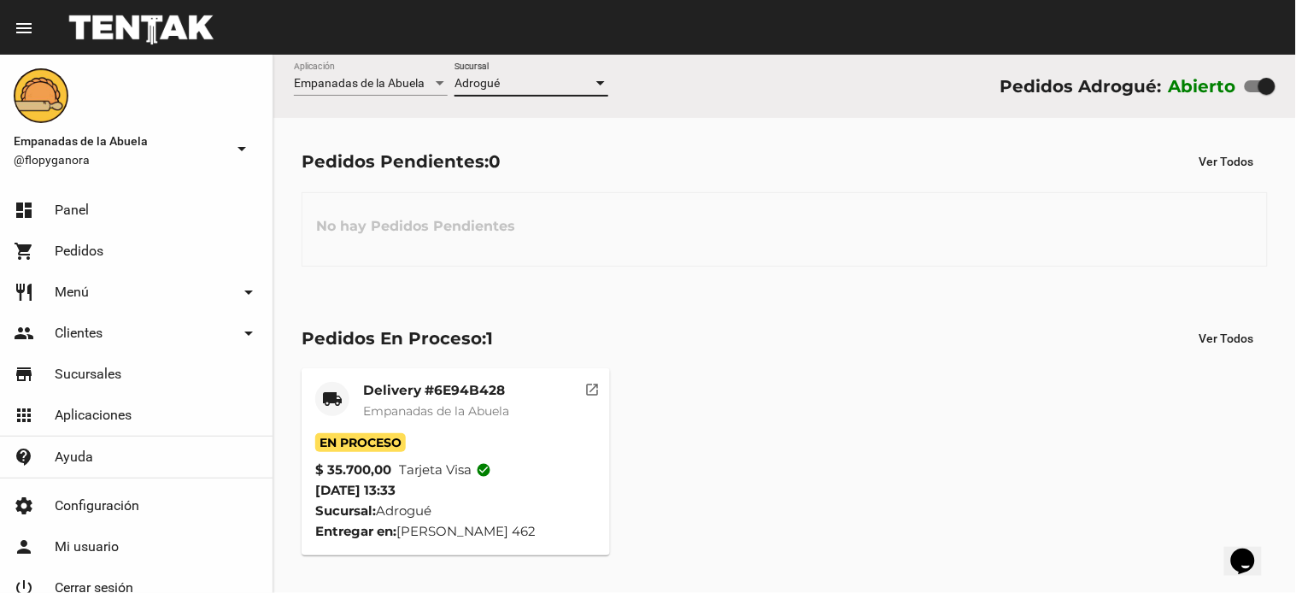
click at [430, 390] on mat-card-title "Delivery #6E94B428" at bounding box center [436, 390] width 146 height 17
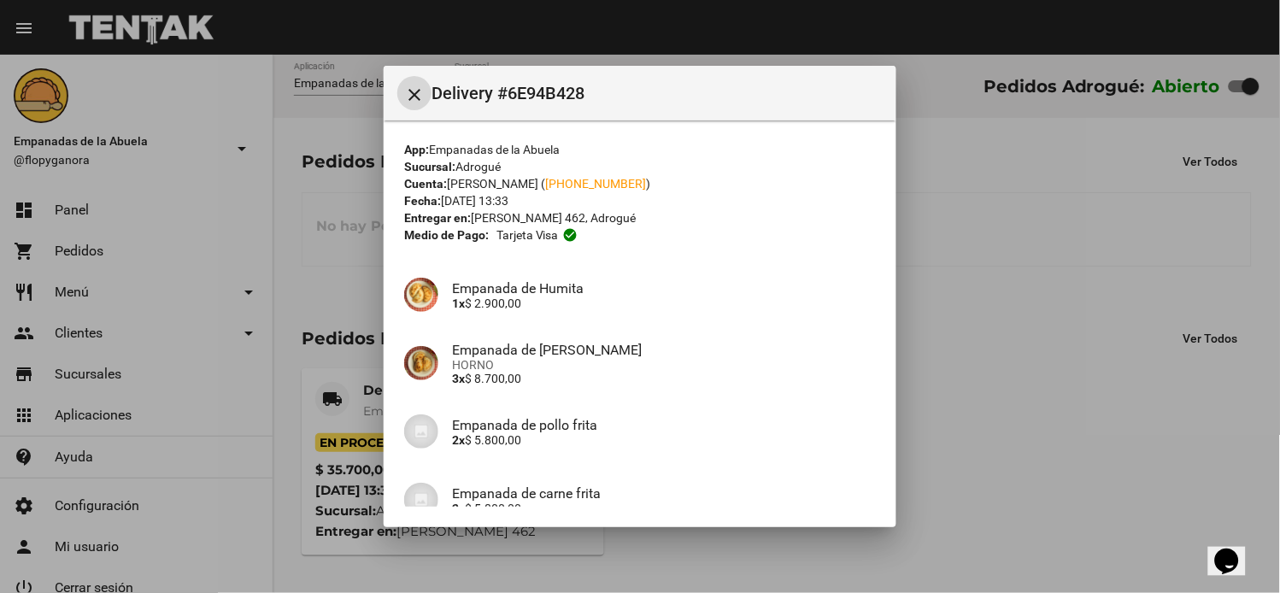
scroll to position [288, 0]
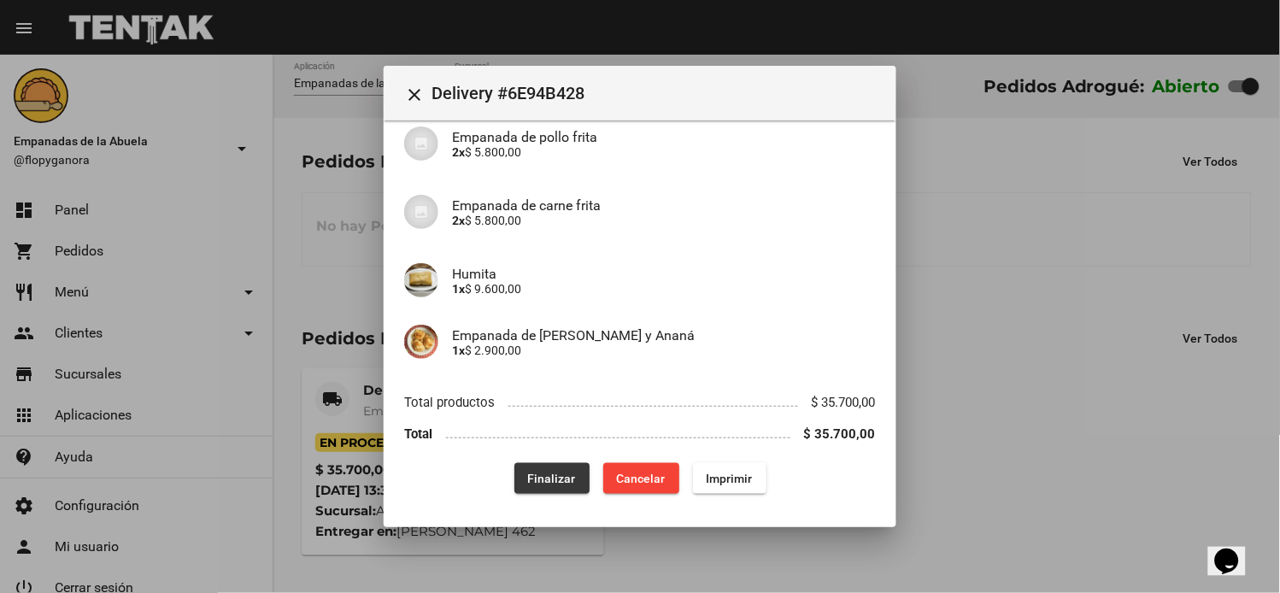
click at [542, 481] on span "Finalizar" at bounding box center [552, 479] width 48 height 14
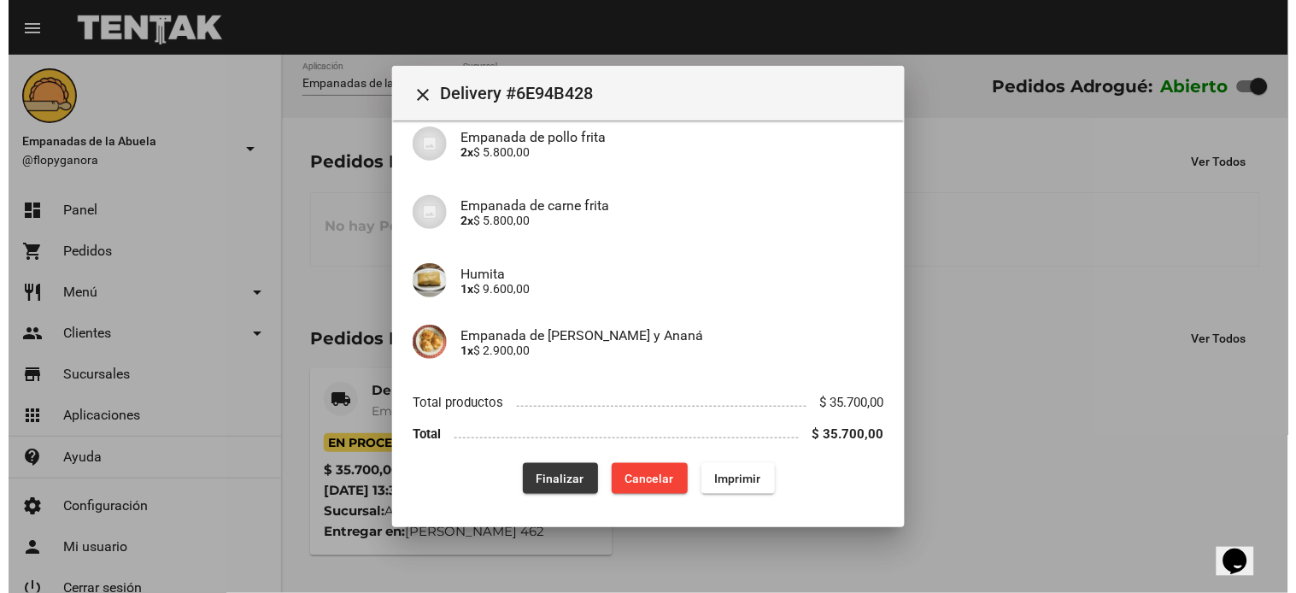
scroll to position [0, 0]
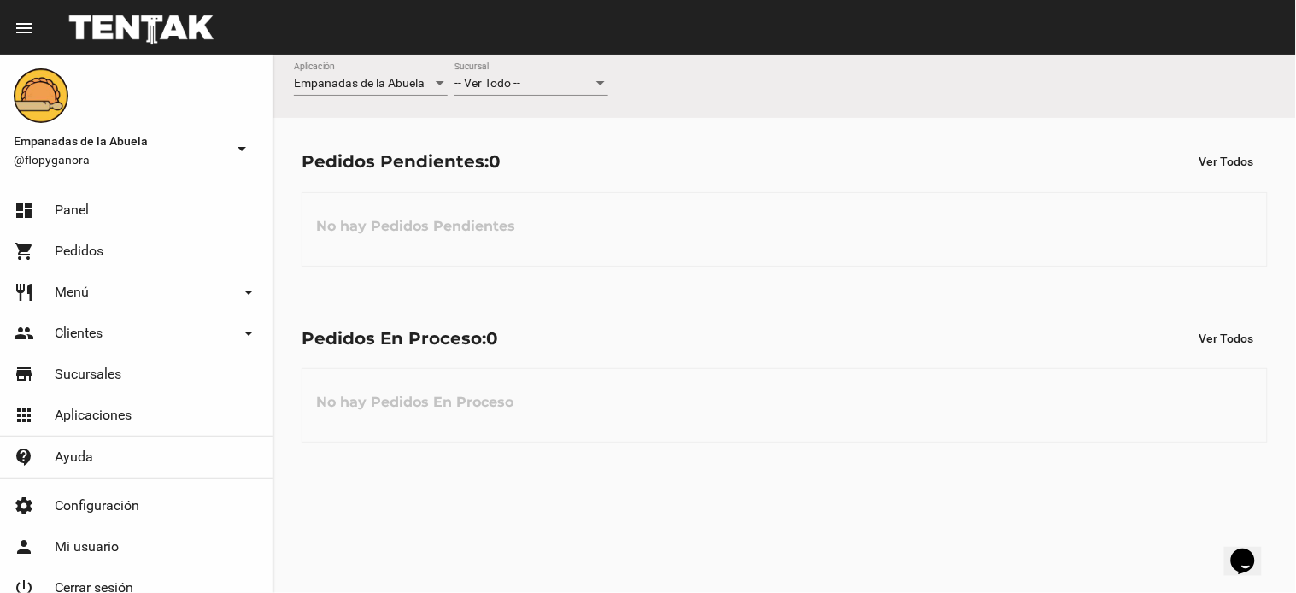
click at [542, 86] on div "-- Ver Todo --" at bounding box center [523, 84] width 138 height 14
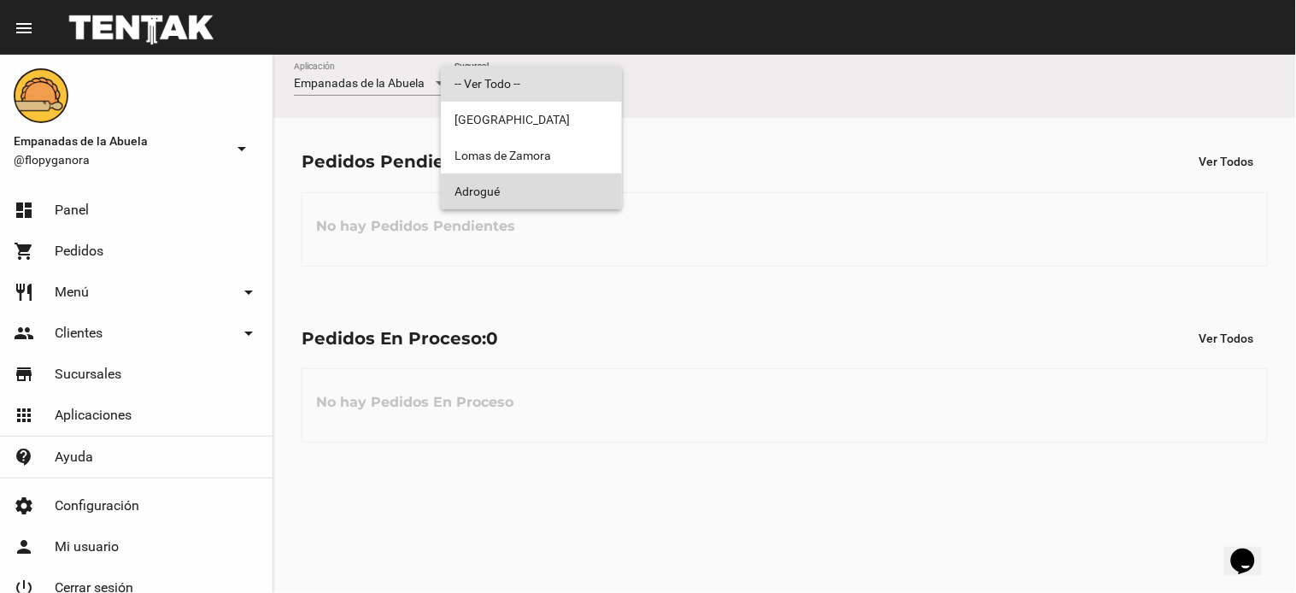
click at [526, 193] on span "Adrogué" at bounding box center [531, 191] width 154 height 36
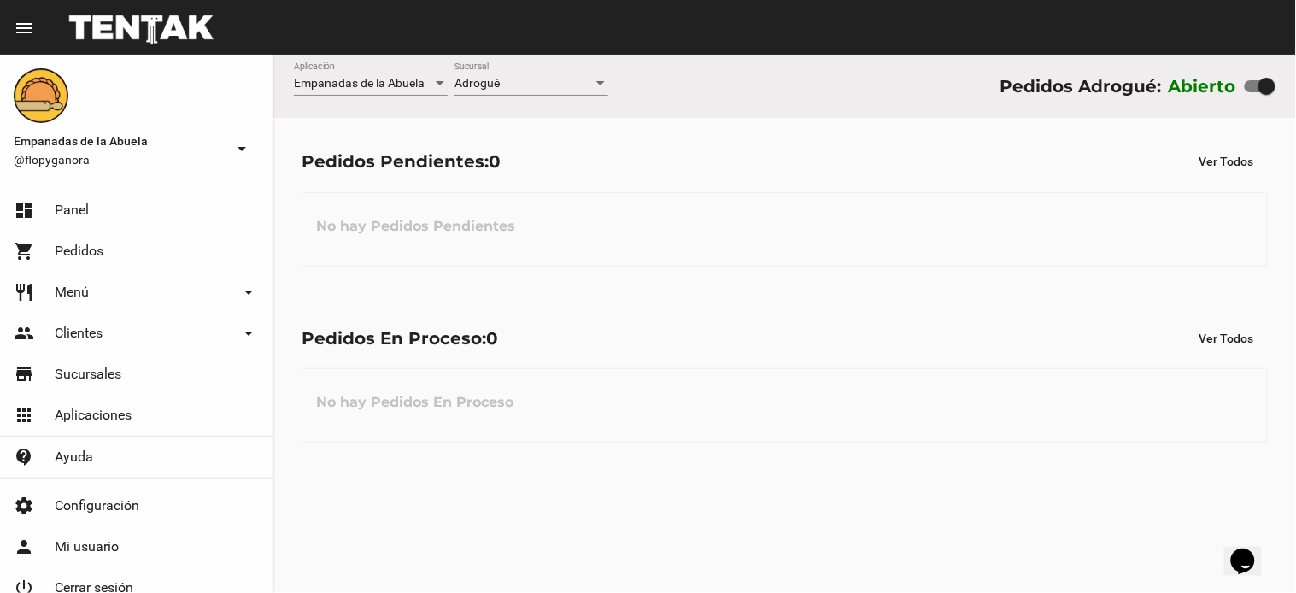
click at [602, 222] on div "No hay Pedidos Pendientes" at bounding box center [785, 229] width 966 height 74
click at [799, 275] on div "Pedidos Pendientes: 0 Ver Todos No hay Pedidos Pendientes" at bounding box center [784, 206] width 1023 height 176
click at [735, 212] on div "No hay Pedidos Pendientes" at bounding box center [785, 229] width 966 height 74
click at [966, 212] on div "No hay Pedidos Pendientes" at bounding box center [785, 229] width 966 height 74
click at [882, 169] on div "Pedidos Pendientes: 0 Ver Todos" at bounding box center [785, 161] width 966 height 31
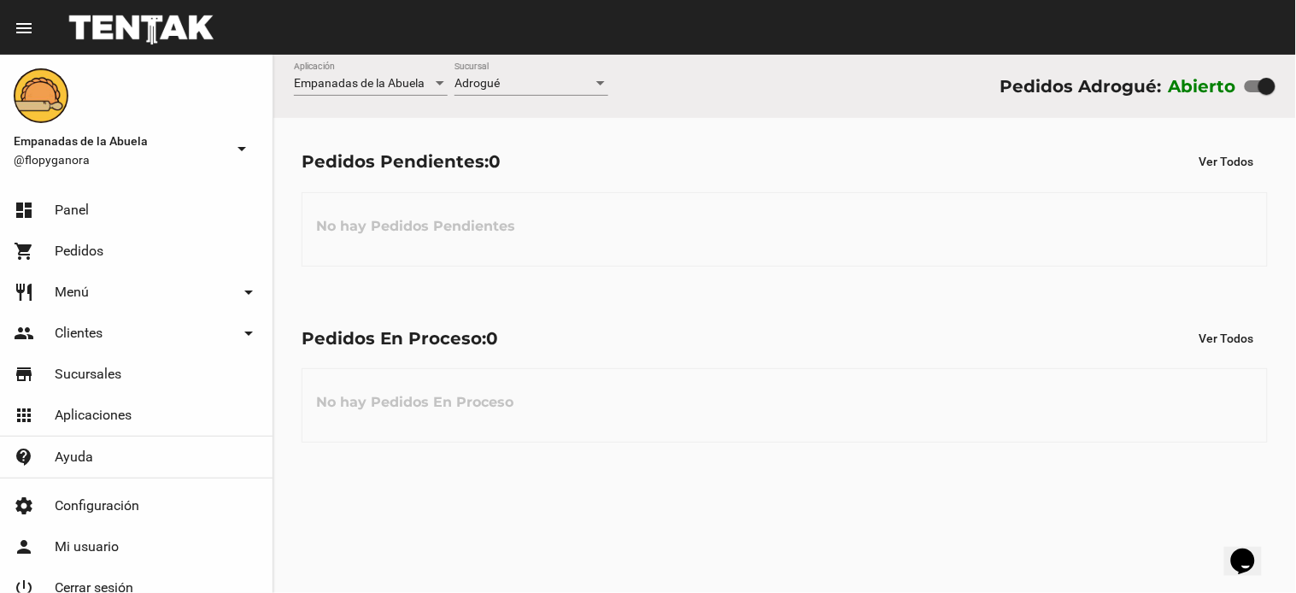
drag, startPoint x: 736, startPoint y: 194, endPoint x: 523, endPoint y: 404, distance: 299.6
click at [736, 196] on div "No hay Pedidos Pendientes" at bounding box center [785, 229] width 966 height 74
click at [780, 216] on div "No hay Pedidos Pendientes" at bounding box center [785, 229] width 966 height 74
click at [733, 282] on div "Pedidos Pendientes: 0 Ver Todos No hay Pedidos Pendientes" at bounding box center [784, 206] width 1023 height 176
drag, startPoint x: 846, startPoint y: 356, endPoint x: 797, endPoint y: 305, distance: 70.7
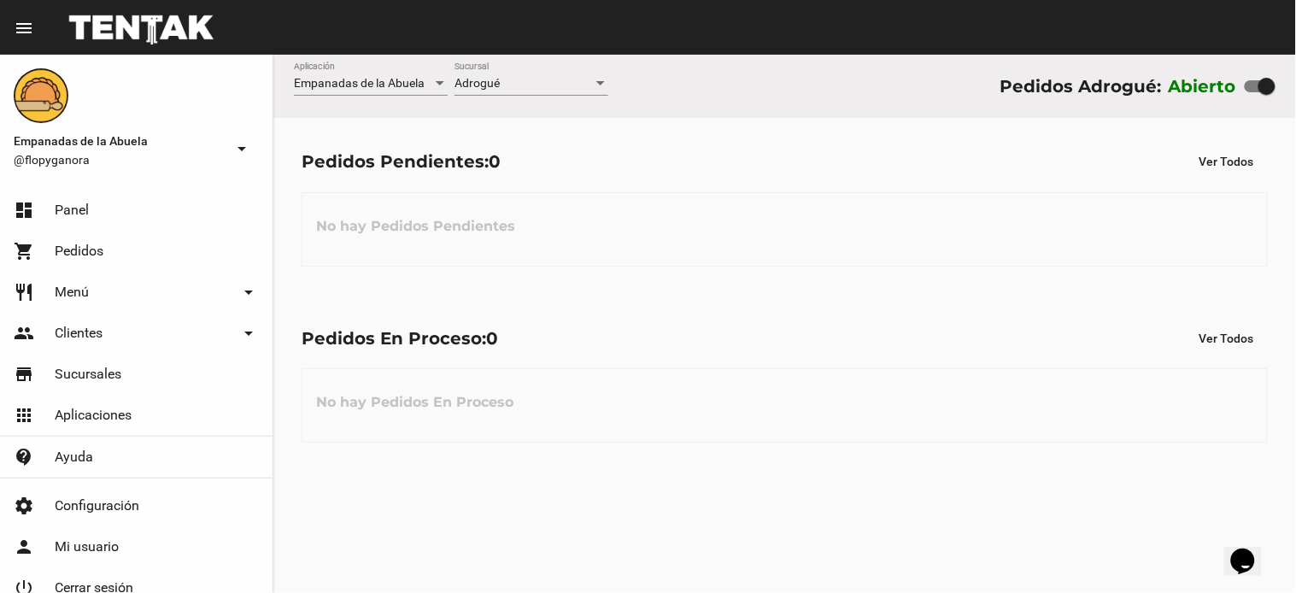
click at [842, 344] on div "Pedidos En Proceso: 0 Ver Todos No hay Pedidos En Proceso" at bounding box center [784, 383] width 1023 height 176
drag, startPoint x: 857, startPoint y: 405, endPoint x: 848, endPoint y: 394, distance: 14.0
click at [857, 403] on div "No hay Pedidos En Proceso" at bounding box center [785, 405] width 966 height 74
click at [601, 215] on div "No hay Pedidos Pendientes" at bounding box center [785, 229] width 966 height 74
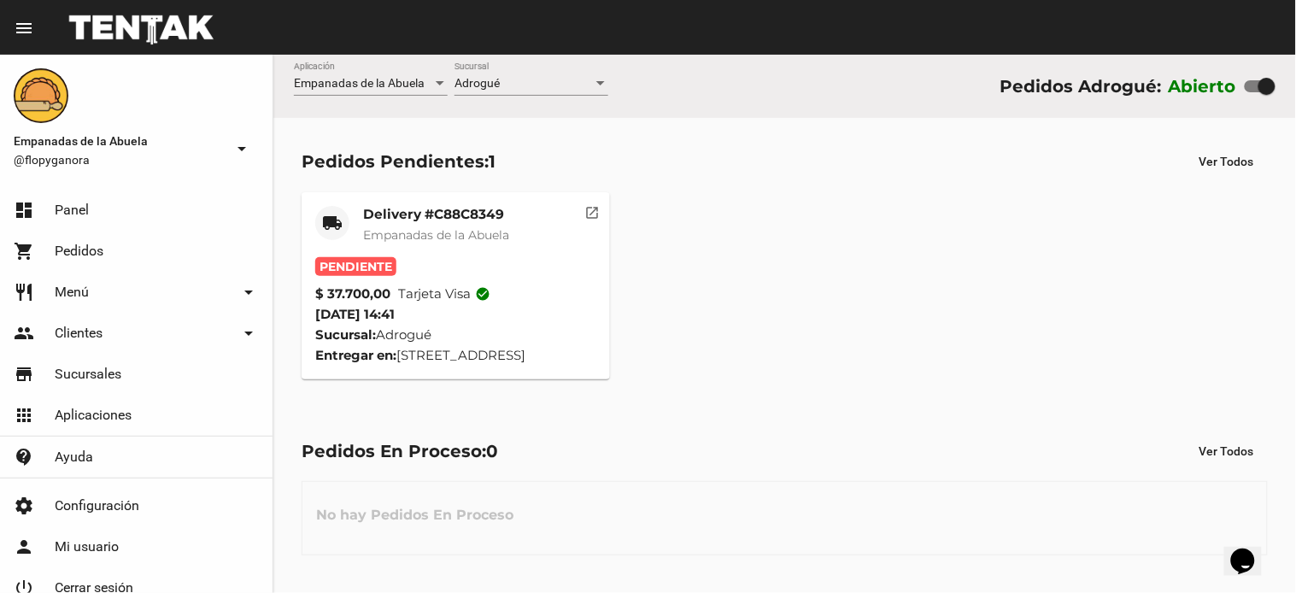
click at [439, 214] on mat-card-title "Delivery #C88C8349" at bounding box center [436, 214] width 146 height 17
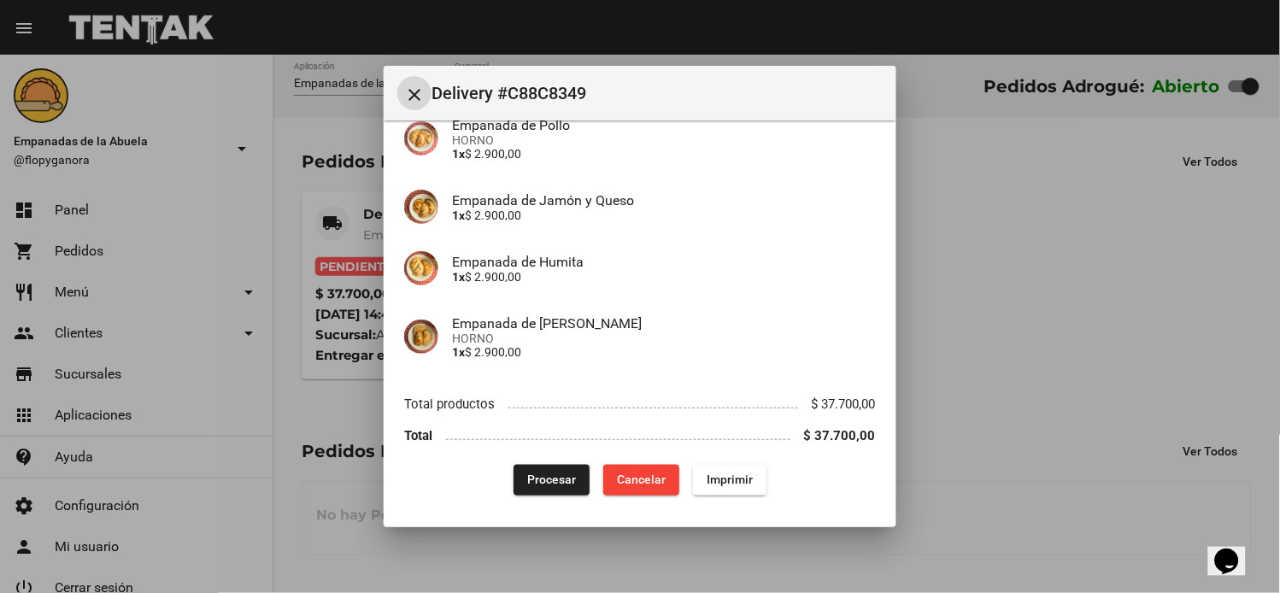
scroll to position [500, 0]
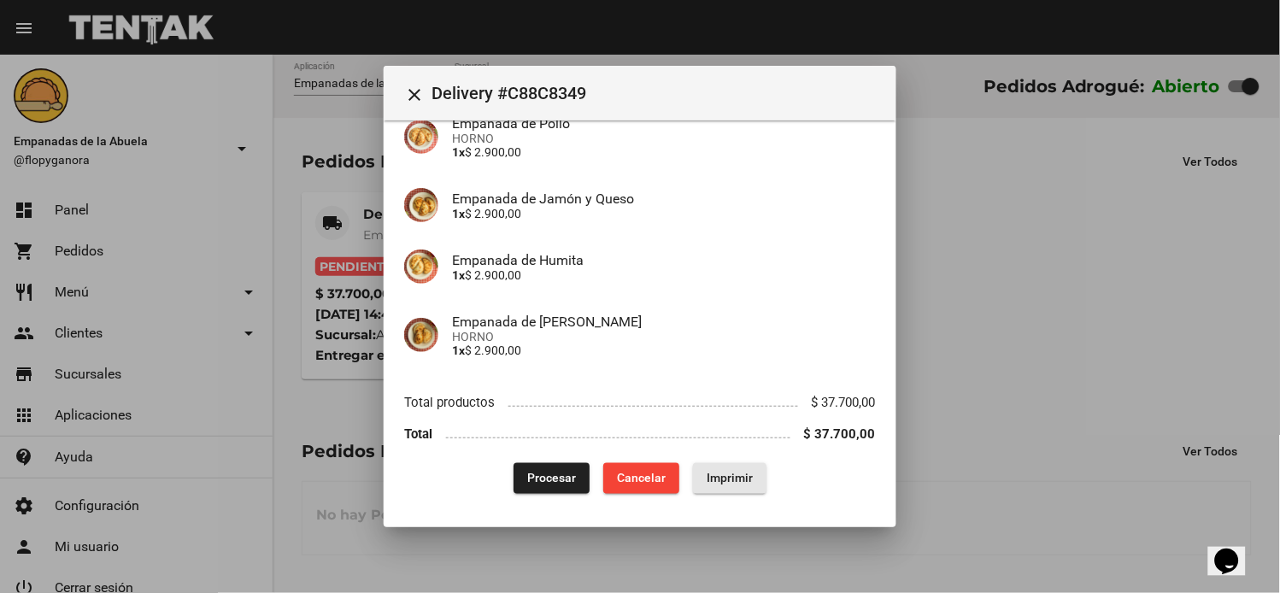
click at [736, 479] on span "Imprimir" at bounding box center [729, 479] width 46 height 14
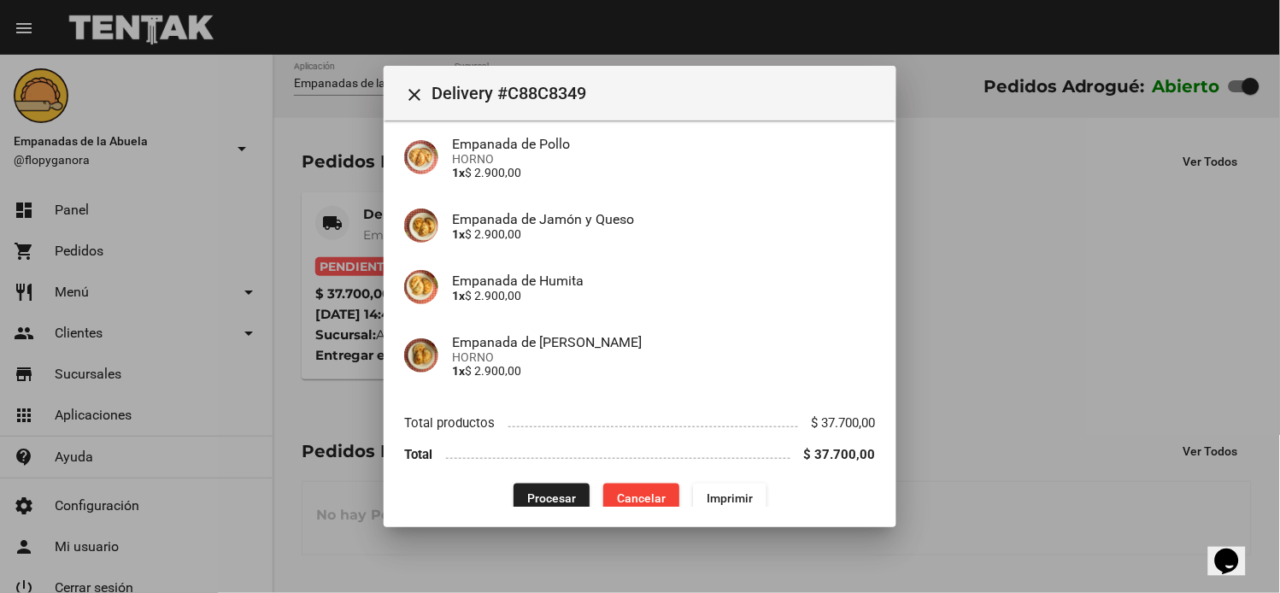
scroll to position [500, 0]
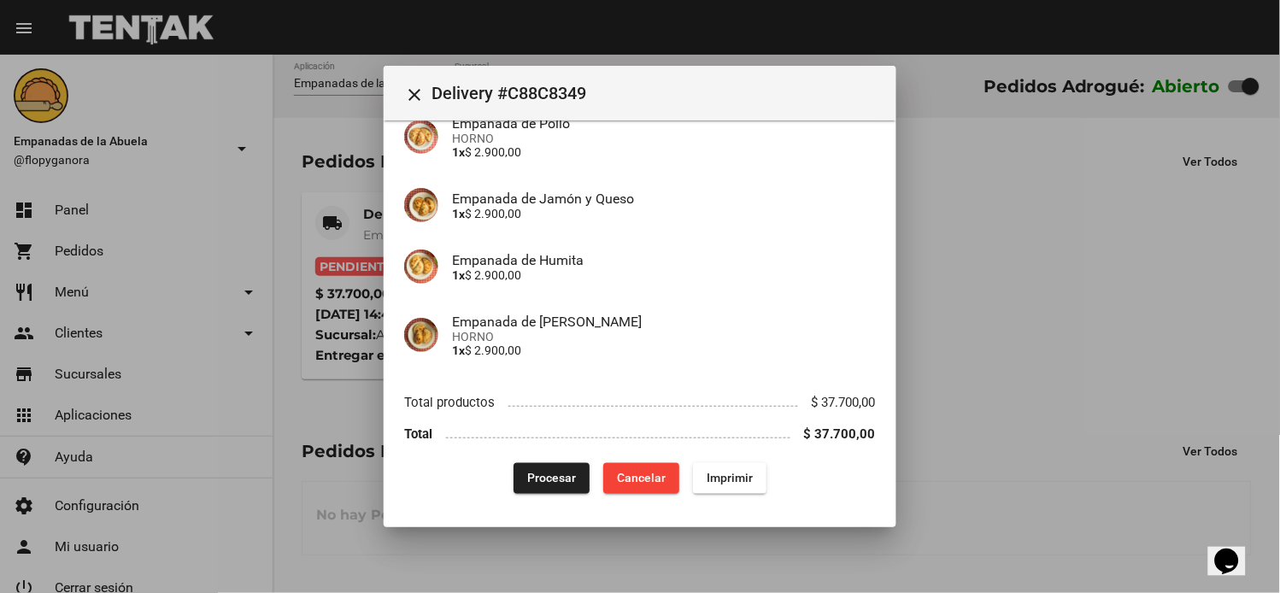
click at [547, 488] on button "Procesar" at bounding box center [551, 478] width 76 height 31
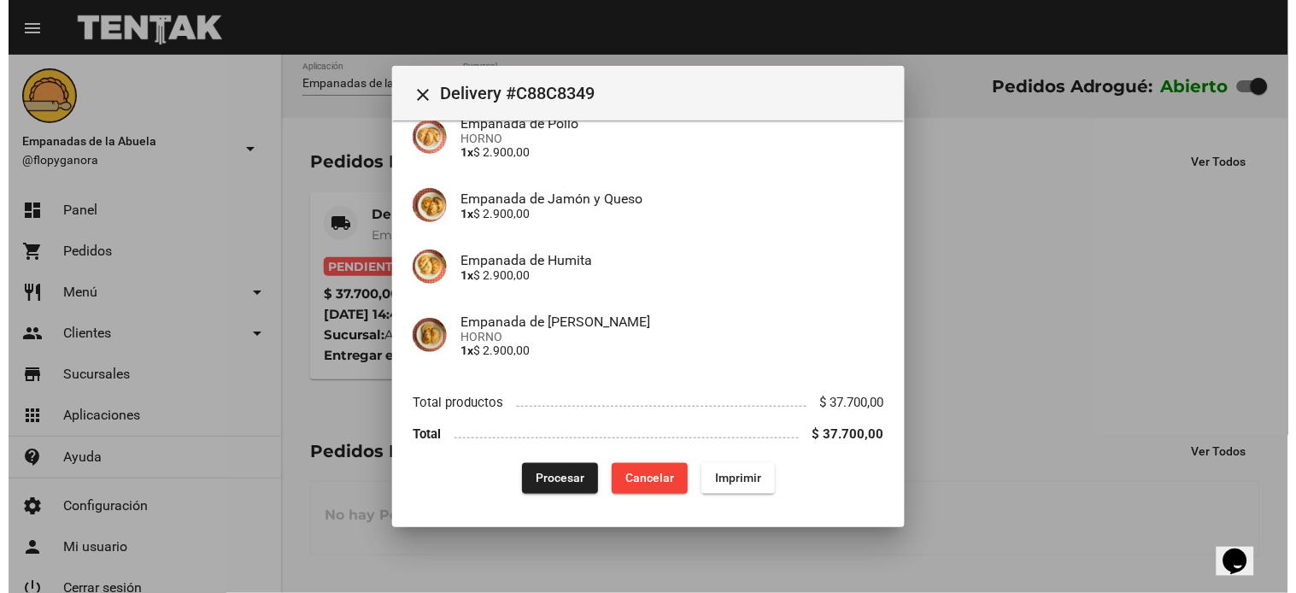
scroll to position [0, 0]
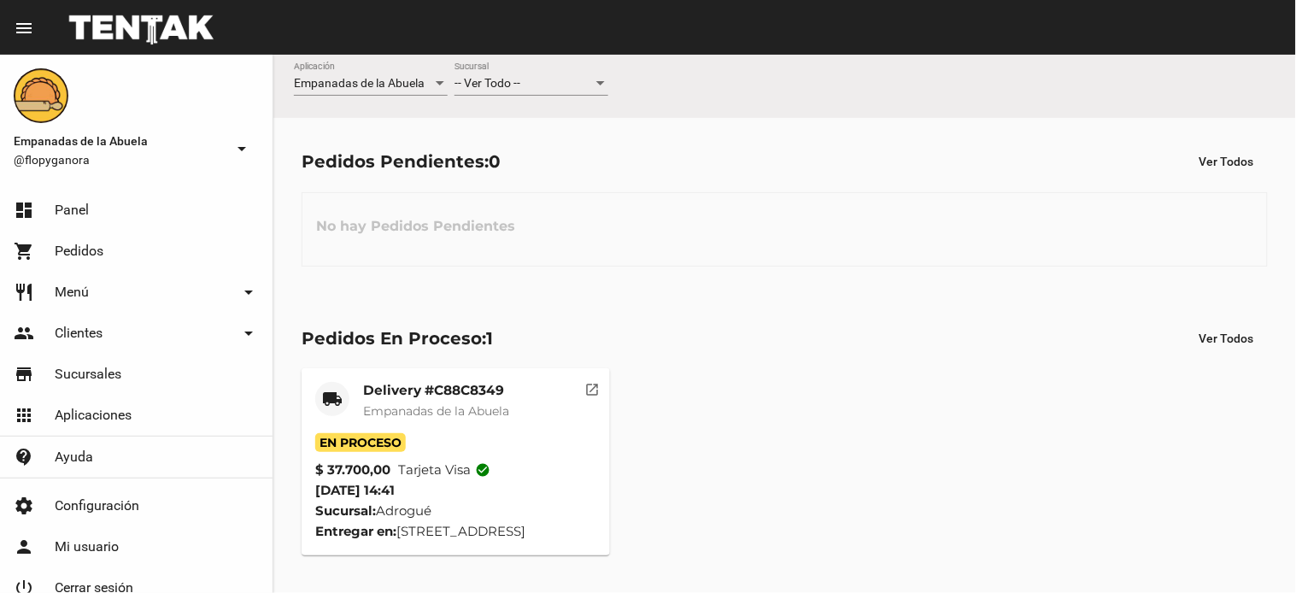
click at [520, 86] on span "-- Ver Todo --" at bounding box center [487, 83] width 66 height 14
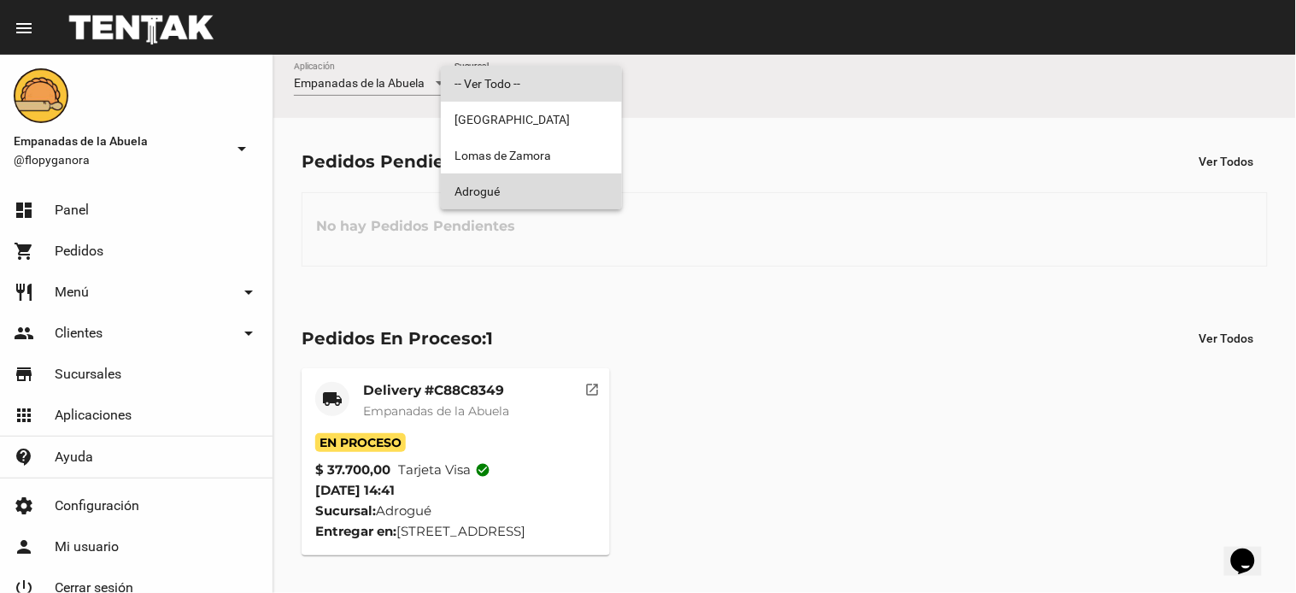
click at [501, 179] on span "Adrogué" at bounding box center [531, 191] width 154 height 36
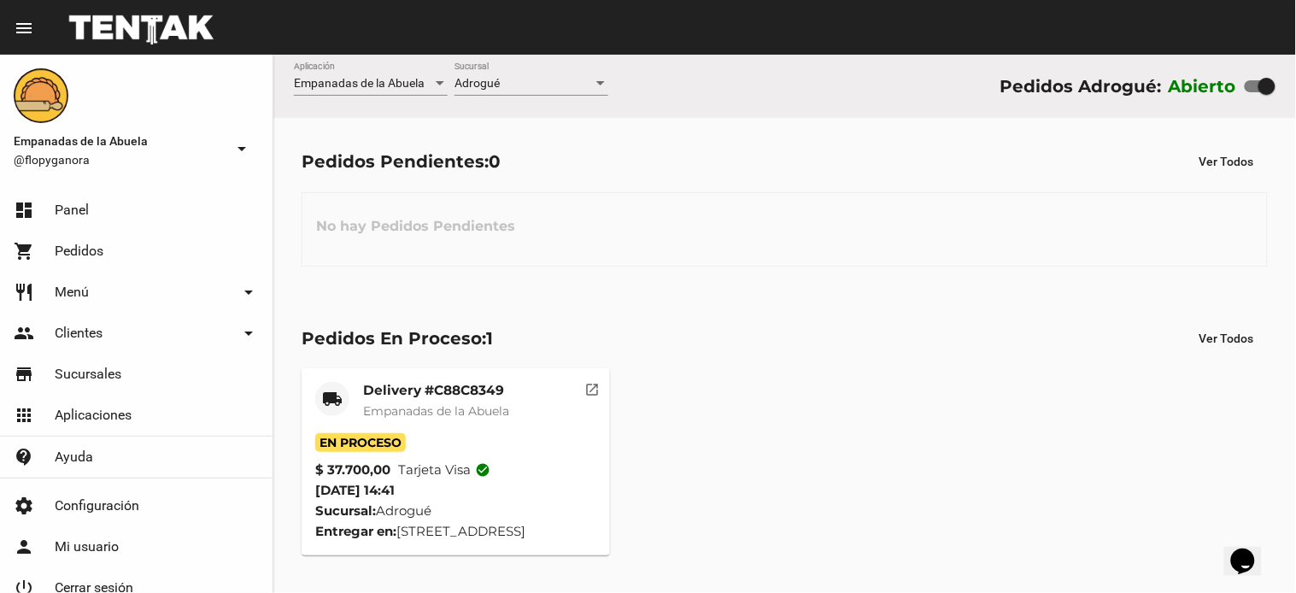
drag, startPoint x: 750, startPoint y: 339, endPoint x: 757, endPoint y: 367, distance: 29.0
click at [753, 339] on div "Pedidos En Proceso: 1 Ver Todos" at bounding box center [785, 338] width 966 height 31
click at [698, 348] on div "Pedidos En Proceso: 1 Ver Todos" at bounding box center [785, 338] width 966 height 31
click at [733, 323] on div "Pedidos En Proceso: 1 Ver Todos" at bounding box center [785, 338] width 966 height 31
click at [501, 370] on mat-card "local_shipping Delivery #C88C8349 Empanadas de la Abuela En Proceso $ 37.700,00…" at bounding box center [456, 461] width 308 height 187
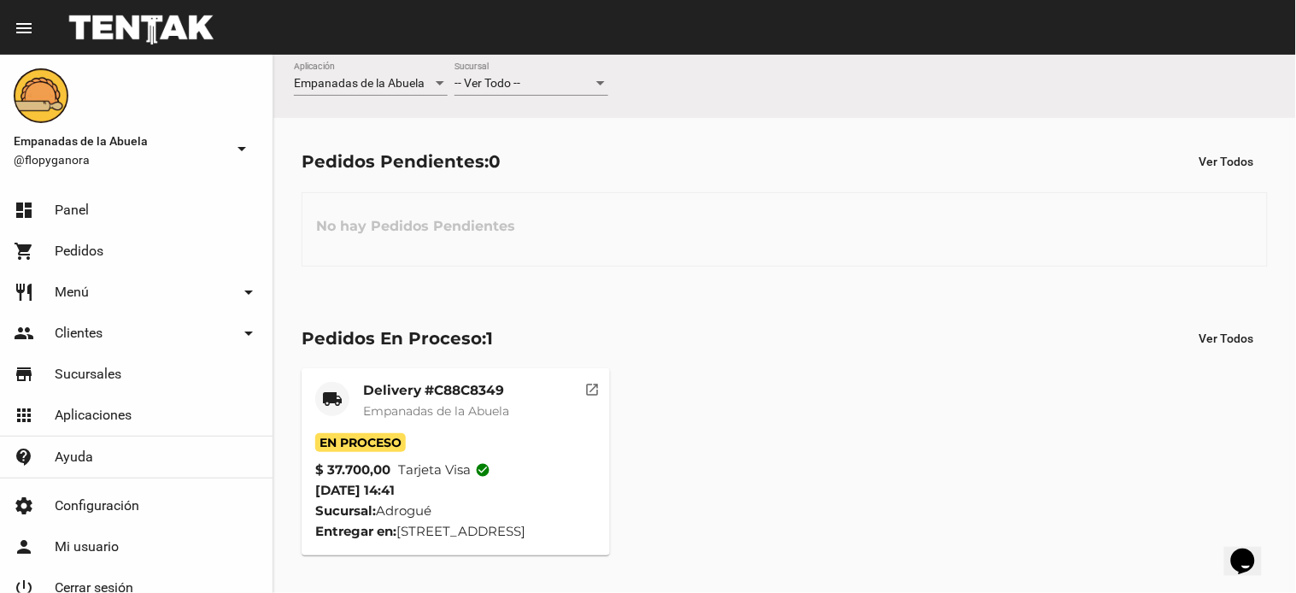
click at [776, 280] on div "Pedidos Pendientes: 0 Ver Todos No hay Pedidos Pendientes" at bounding box center [784, 206] width 1023 height 176
click at [536, 89] on div "-- Ver Todo --" at bounding box center [523, 84] width 138 height 14
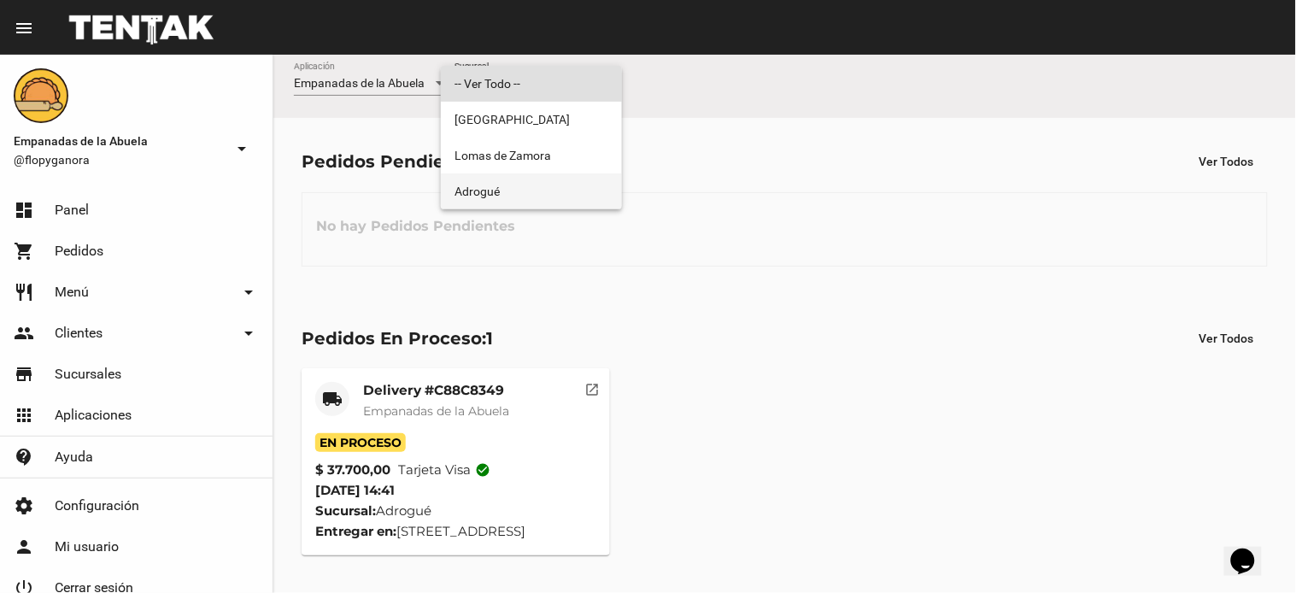
click at [507, 182] on span "Adrogué" at bounding box center [531, 191] width 154 height 36
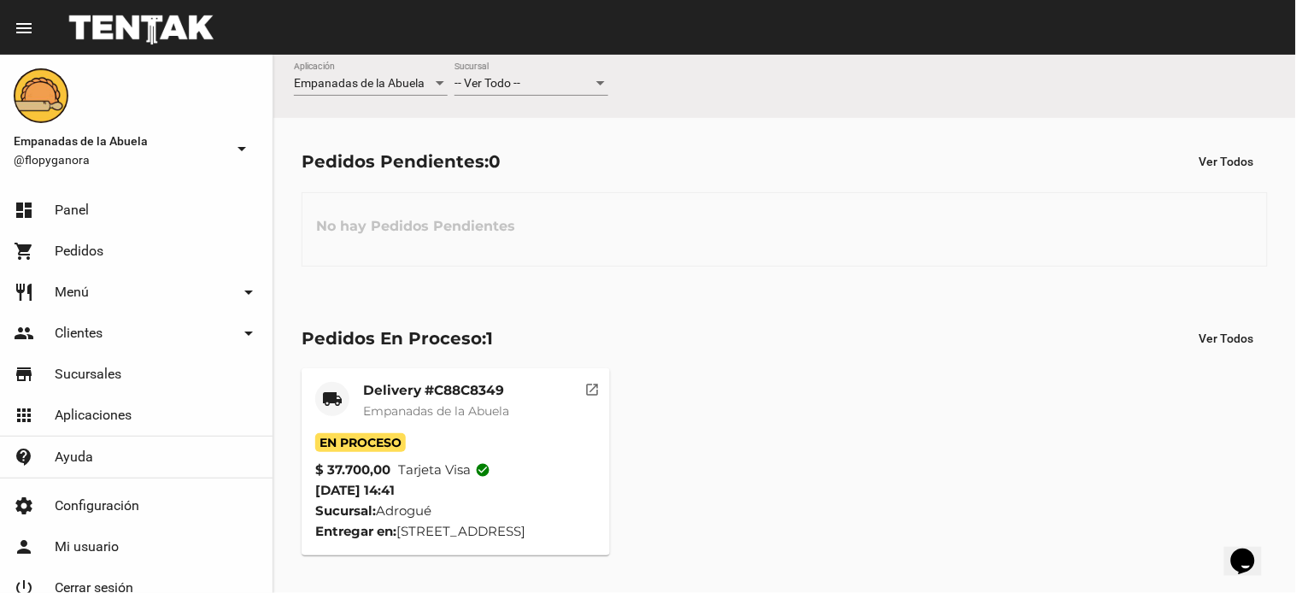
click at [490, 87] on span "-- Ver Todo --" at bounding box center [487, 83] width 66 height 14
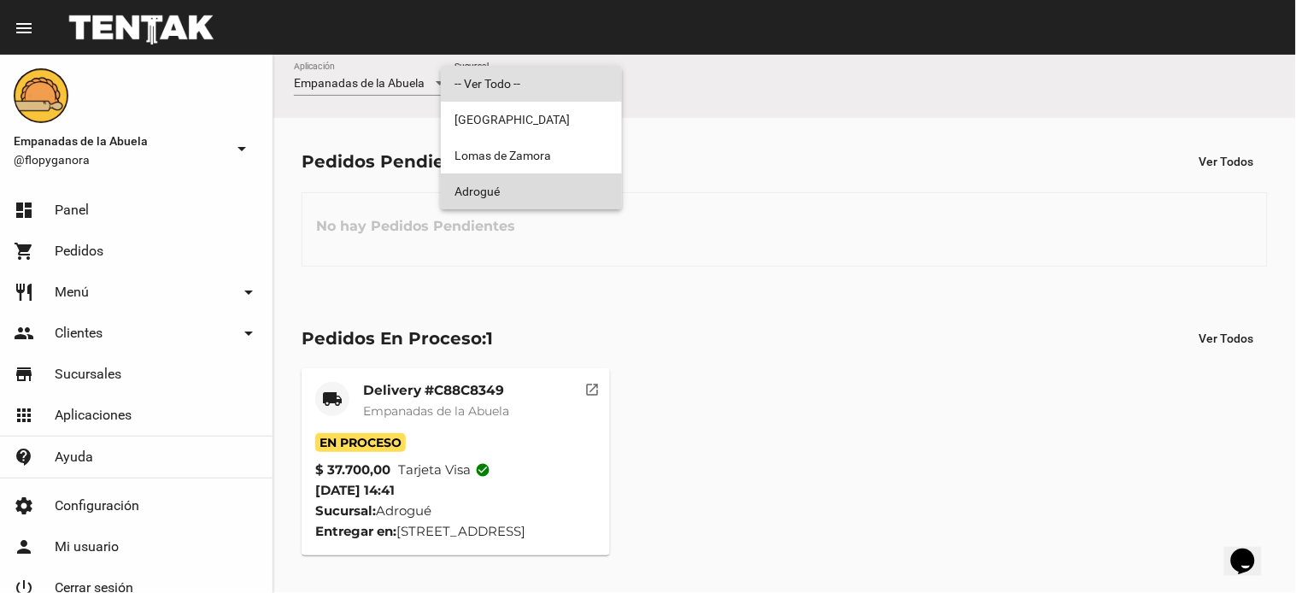
click at [505, 179] on span "Adrogué" at bounding box center [531, 191] width 154 height 36
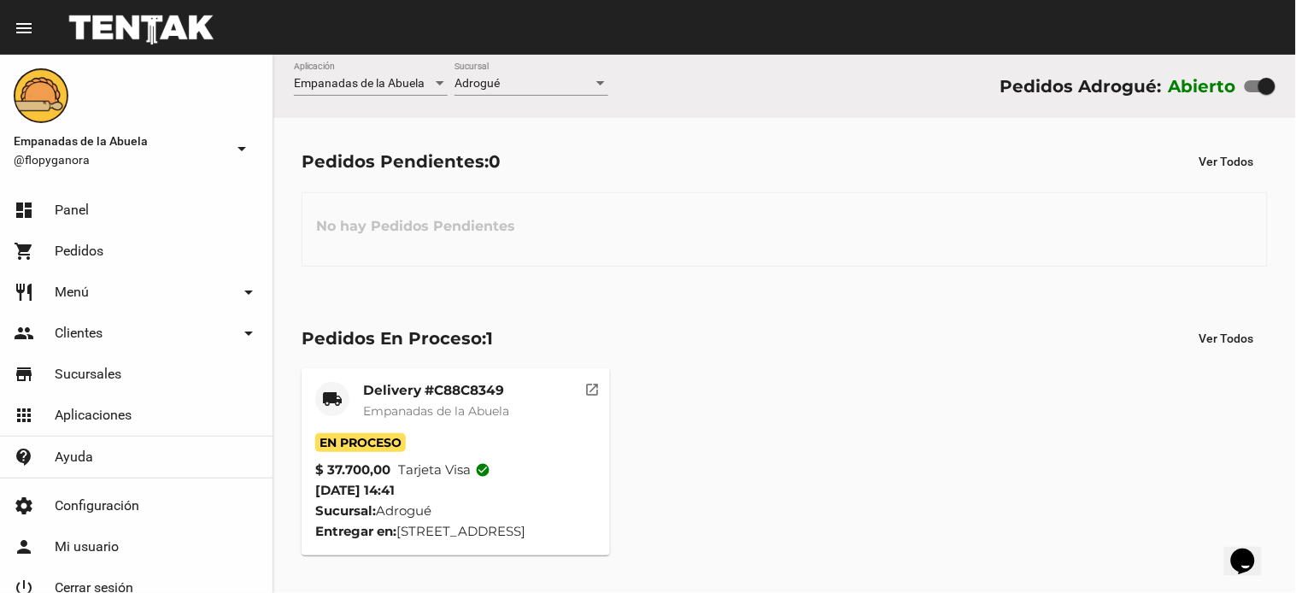
click at [437, 390] on mat-card-title "Delivery #C88C8349" at bounding box center [436, 390] width 146 height 17
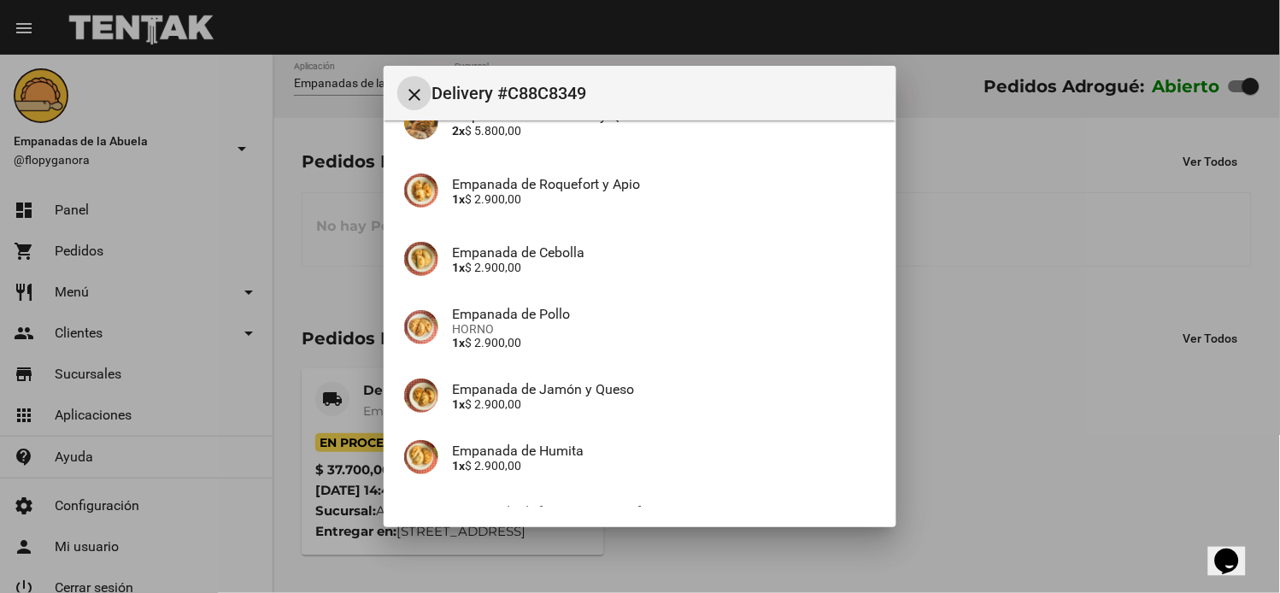
scroll to position [500, 0]
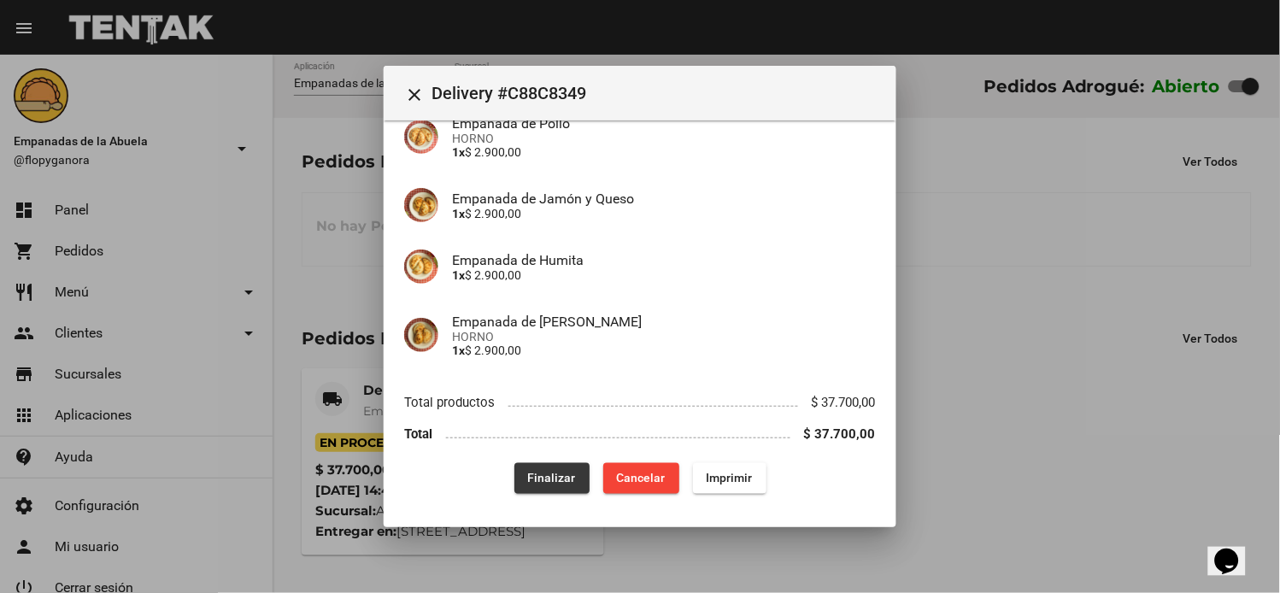
click at [540, 475] on span "Finalizar" at bounding box center [552, 479] width 48 height 14
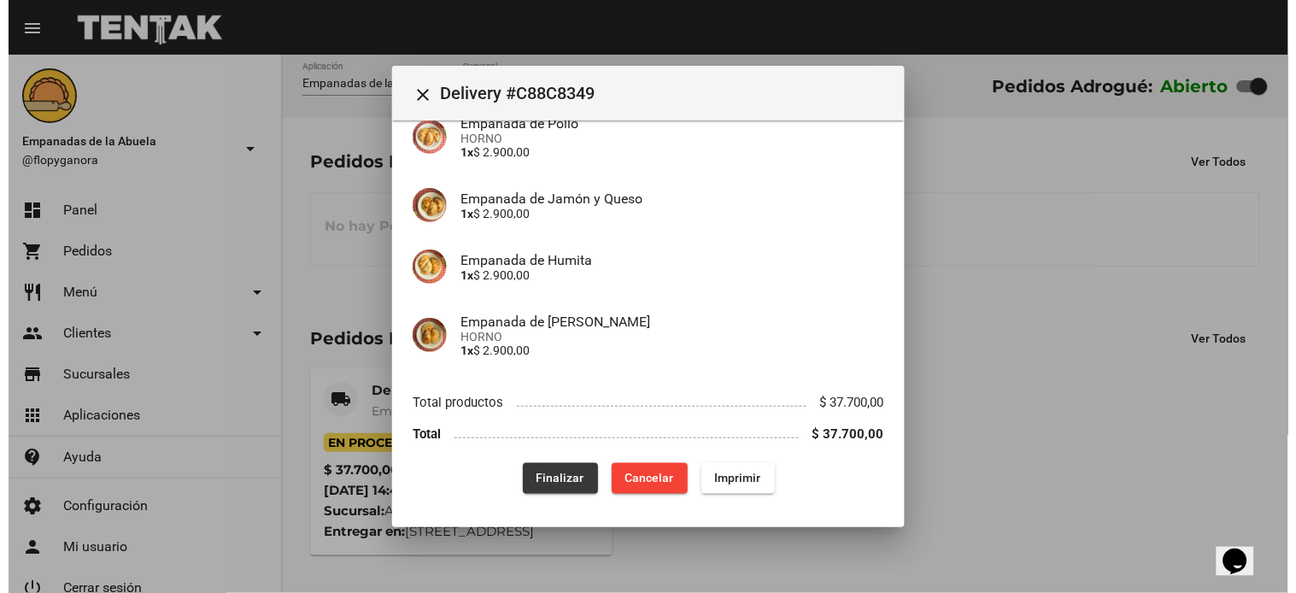
scroll to position [0, 0]
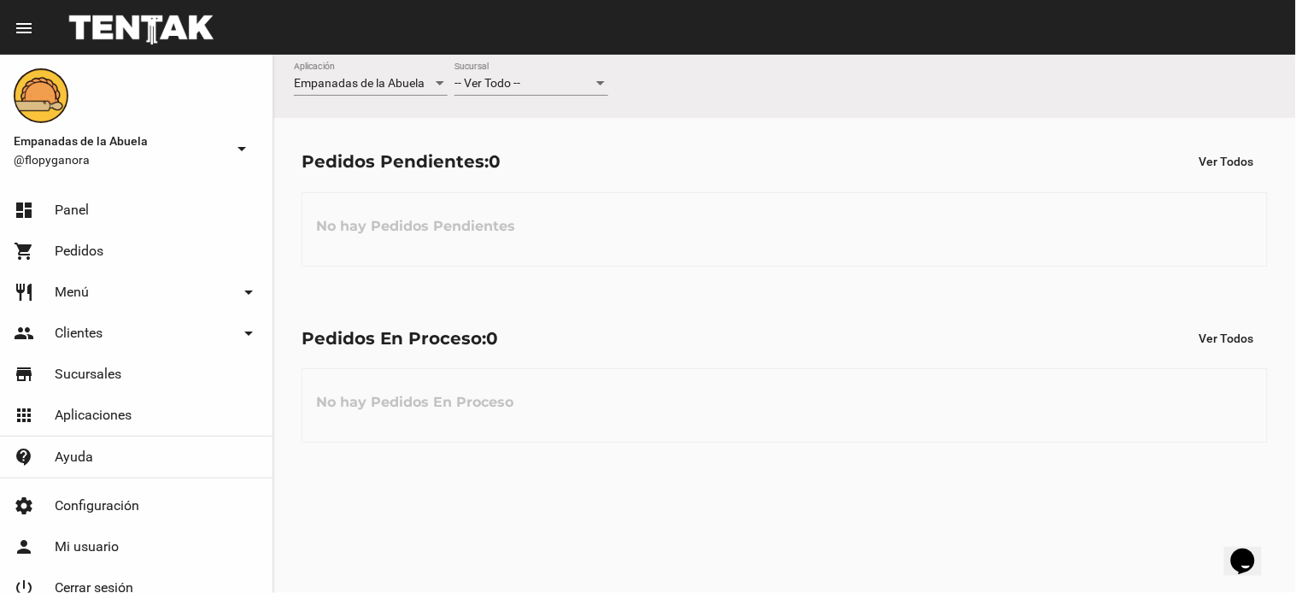
click at [484, 87] on span "-- Ver Todo --" at bounding box center [487, 83] width 66 height 14
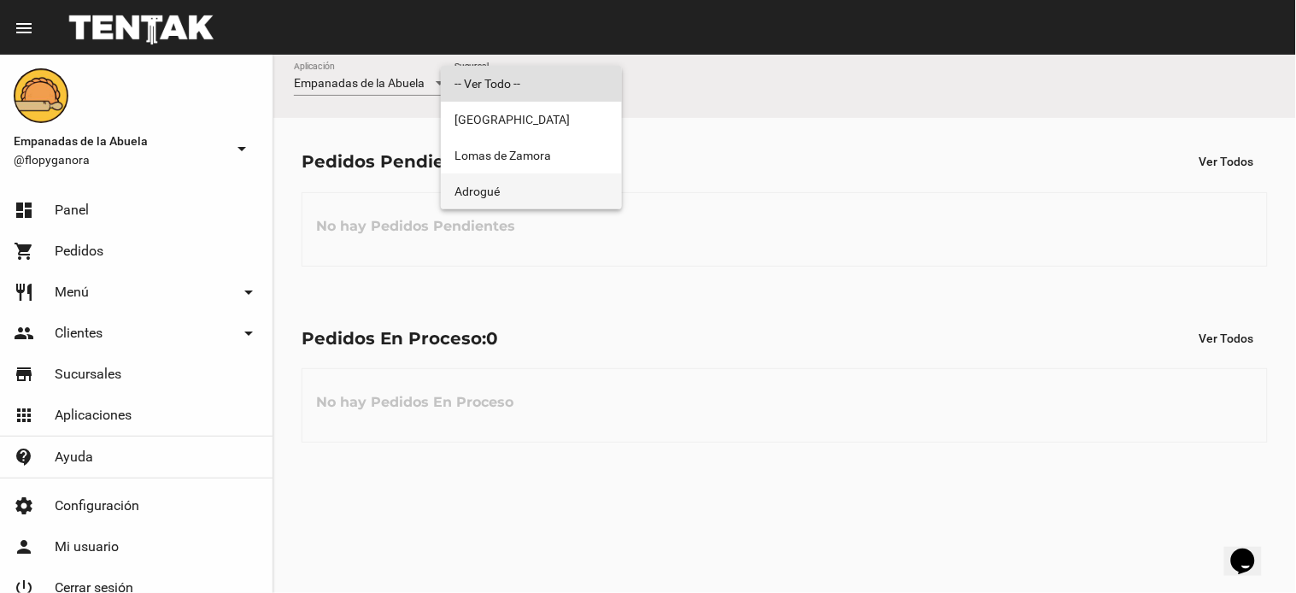
click at [483, 192] on span "Adrogué" at bounding box center [531, 191] width 154 height 36
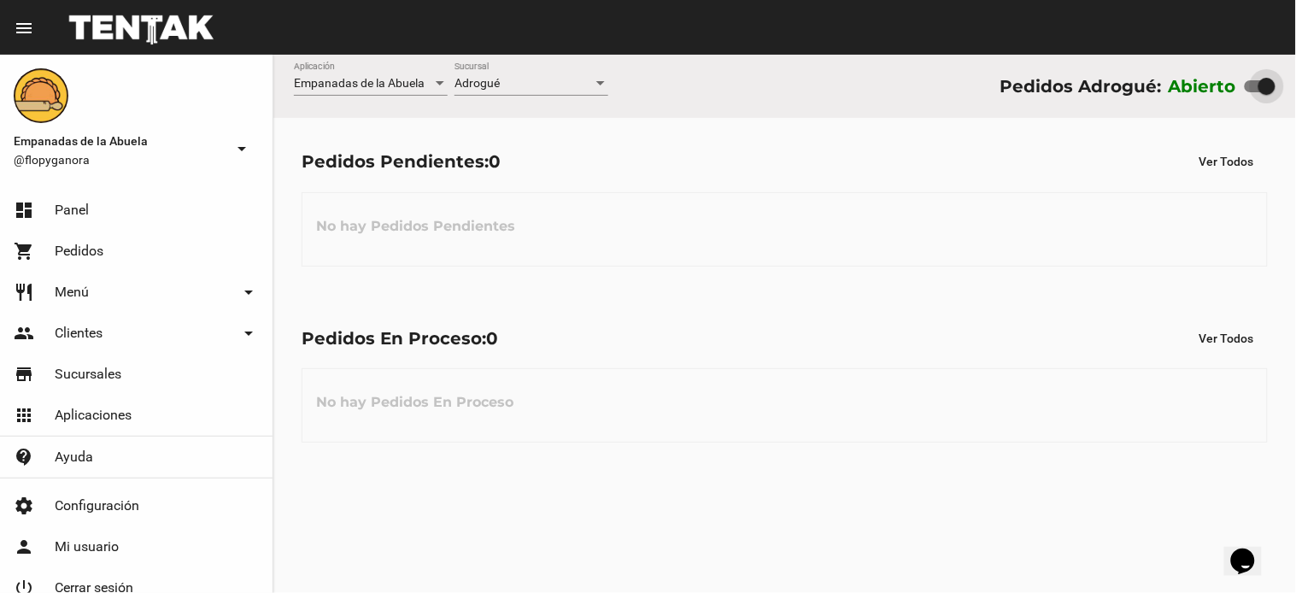
click at [1253, 85] on div at bounding box center [1260, 86] width 31 height 12
click at [1253, 92] on input "checkbox" at bounding box center [1252, 92] width 1 height 1
checkbox input "false"
